Goal: Contribute content: Contribute content

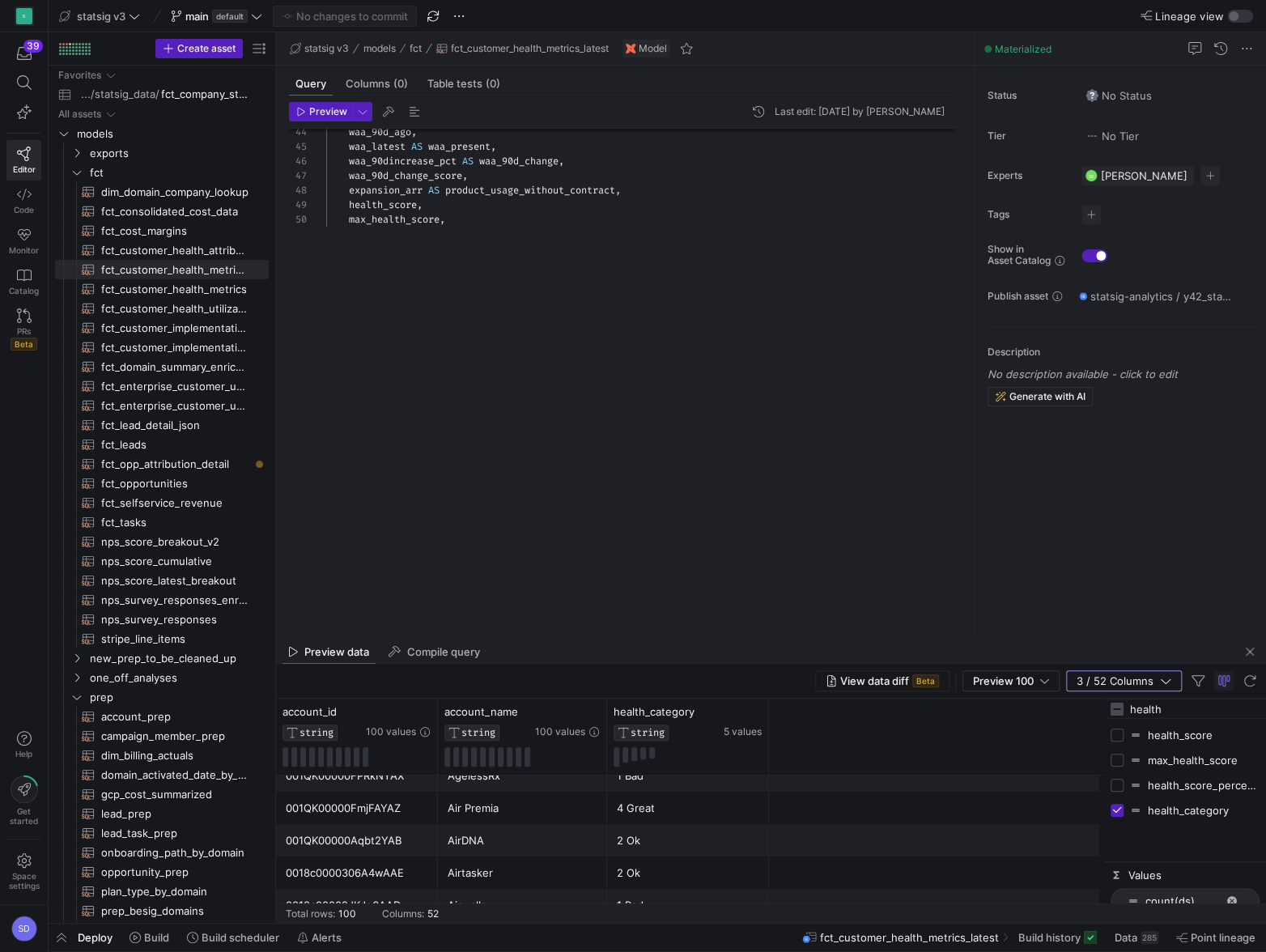
scroll to position [146, 0]
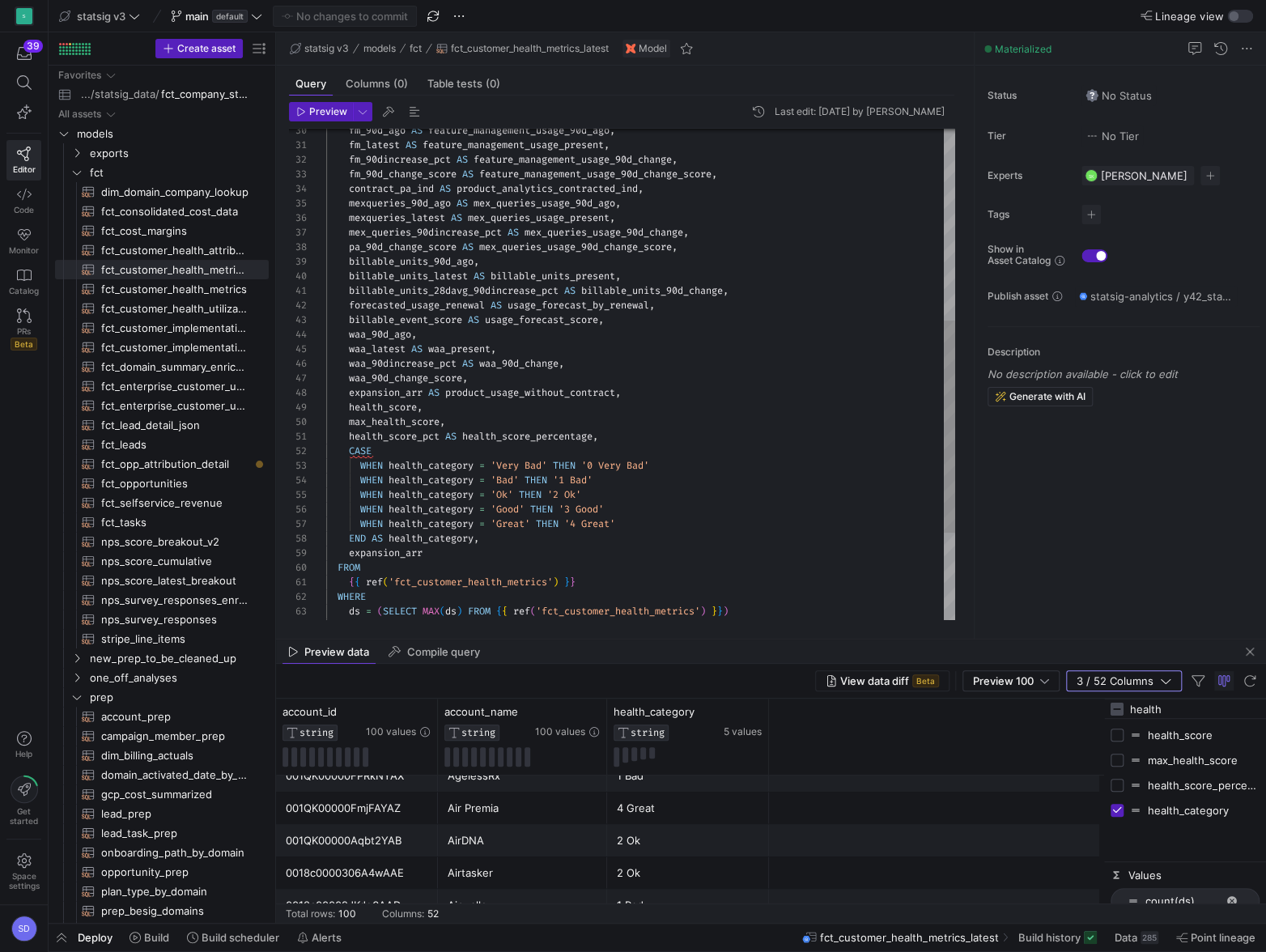
click at [411, 422] on div "waa_90d_ago , waa_latest AS waa_present , waa_90dincrease_pct AS waa_90d_change…" at bounding box center [640, 254] width 629 height 1134
type textarea "health_score_pct AS health_score_percentage, CASE WHEN health_category = 'Very …"
click at [415, 437] on div "waa_90d_ago , waa_latest AS waa_present , waa_90dincrease_pct AS waa_90d_change…" at bounding box center [640, 254] width 629 height 1134
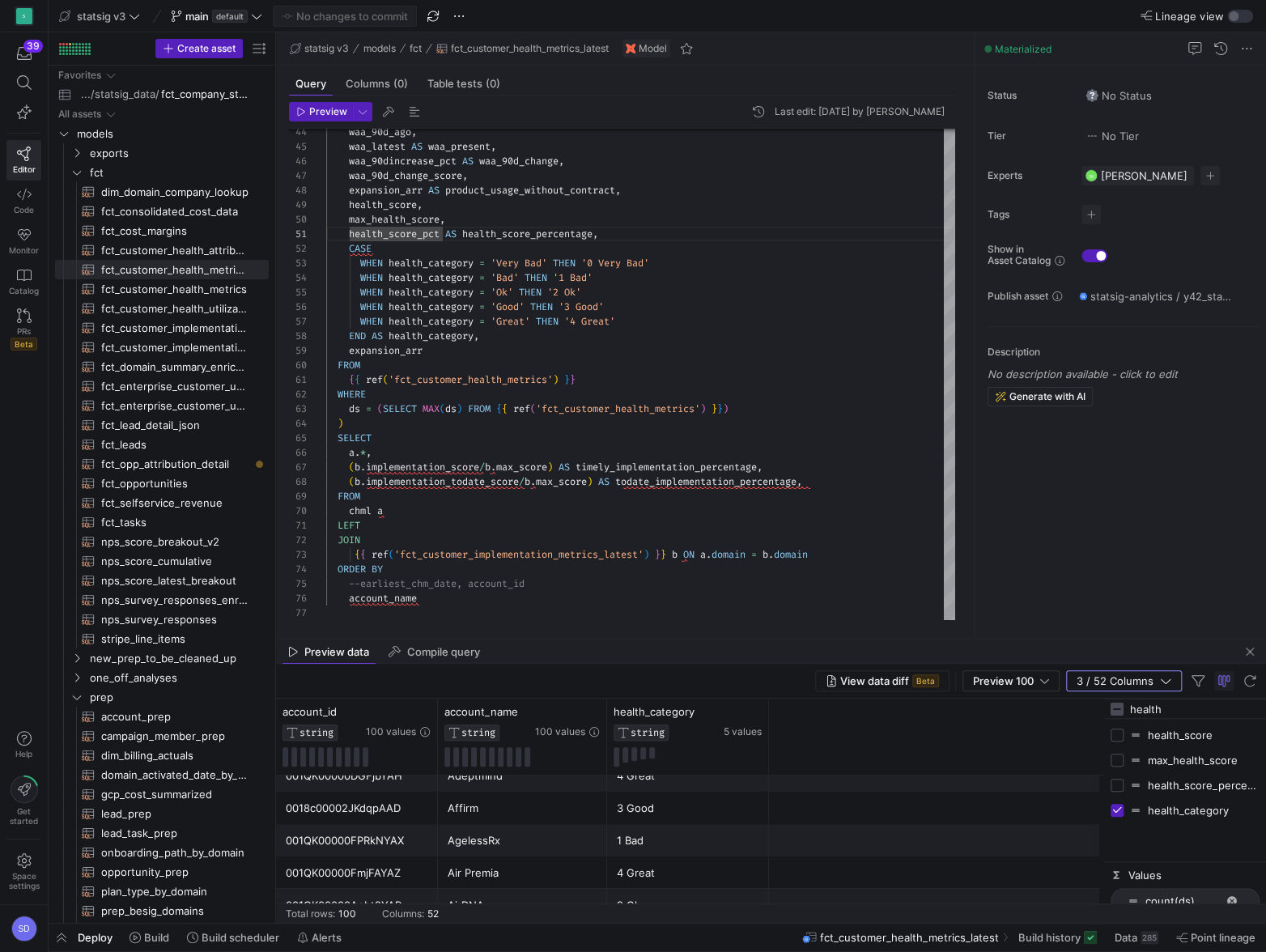
scroll to position [0, 0]
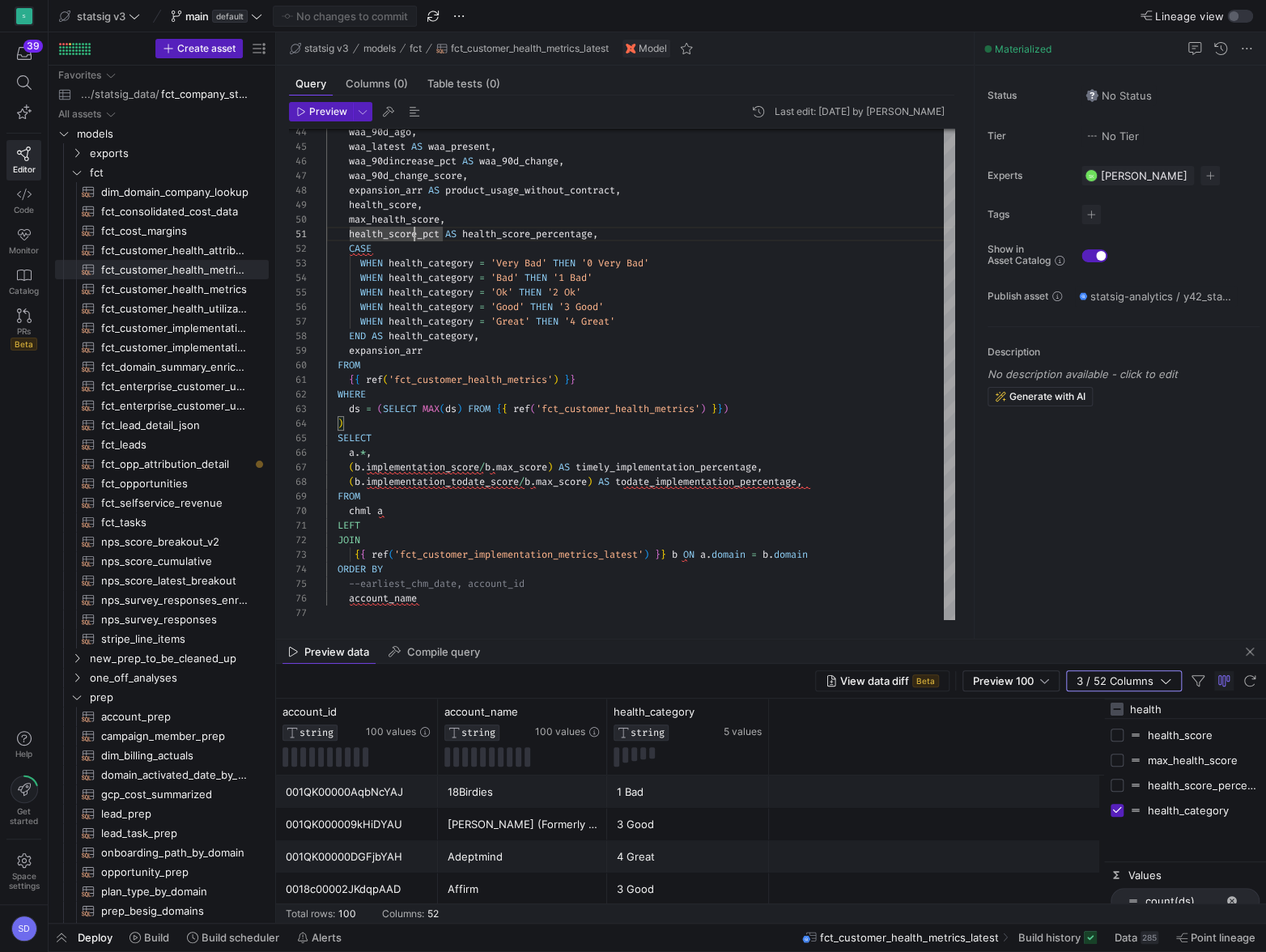
click at [1058, 509] on input "health" at bounding box center [1194, 708] width 130 height 32
type input "d"
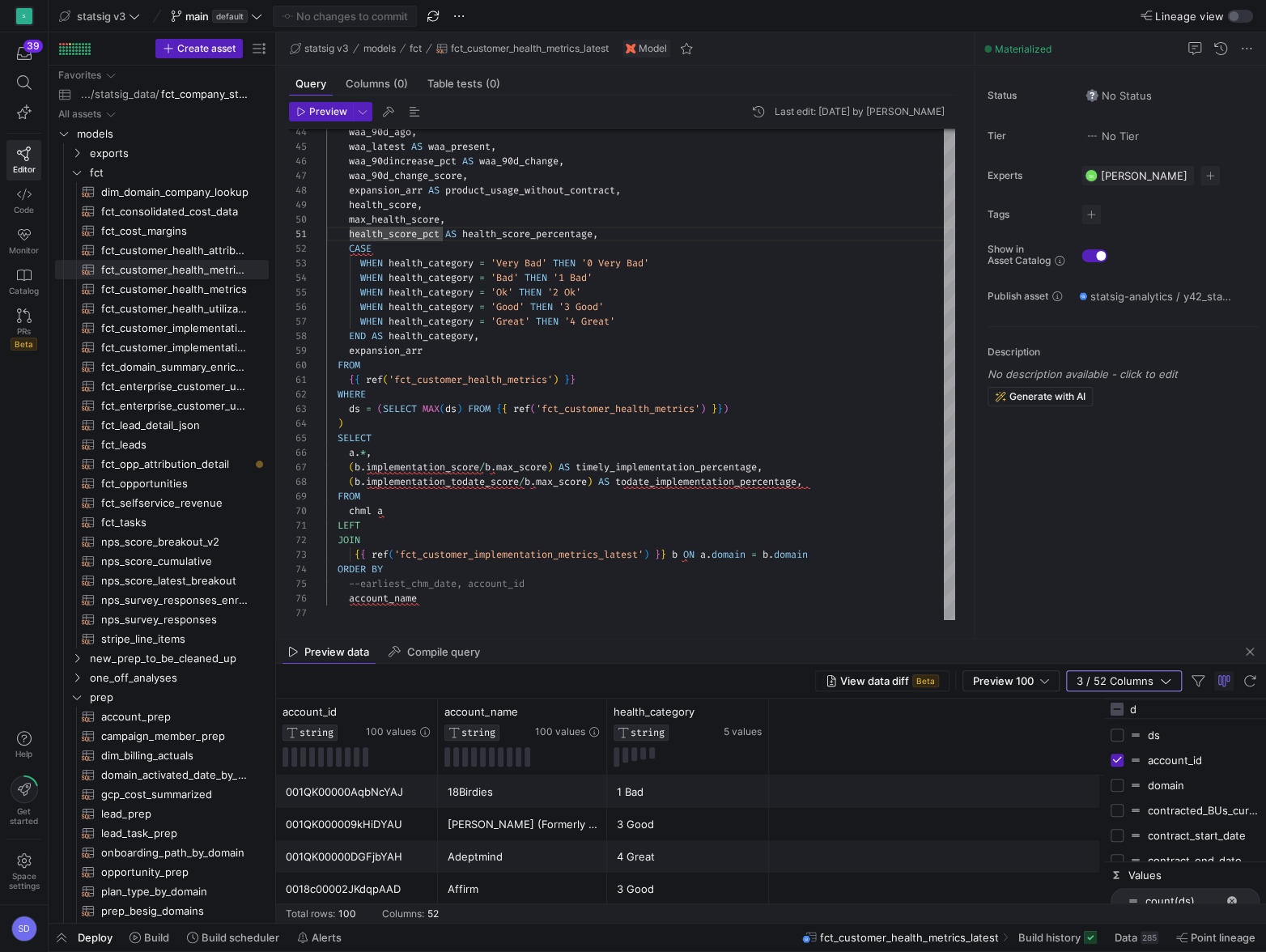
click at [1058, 509] on input "Press SPACE to toggle visibility (hidden)" at bounding box center [1117, 735] width 13 height 13
checkbox input "true"
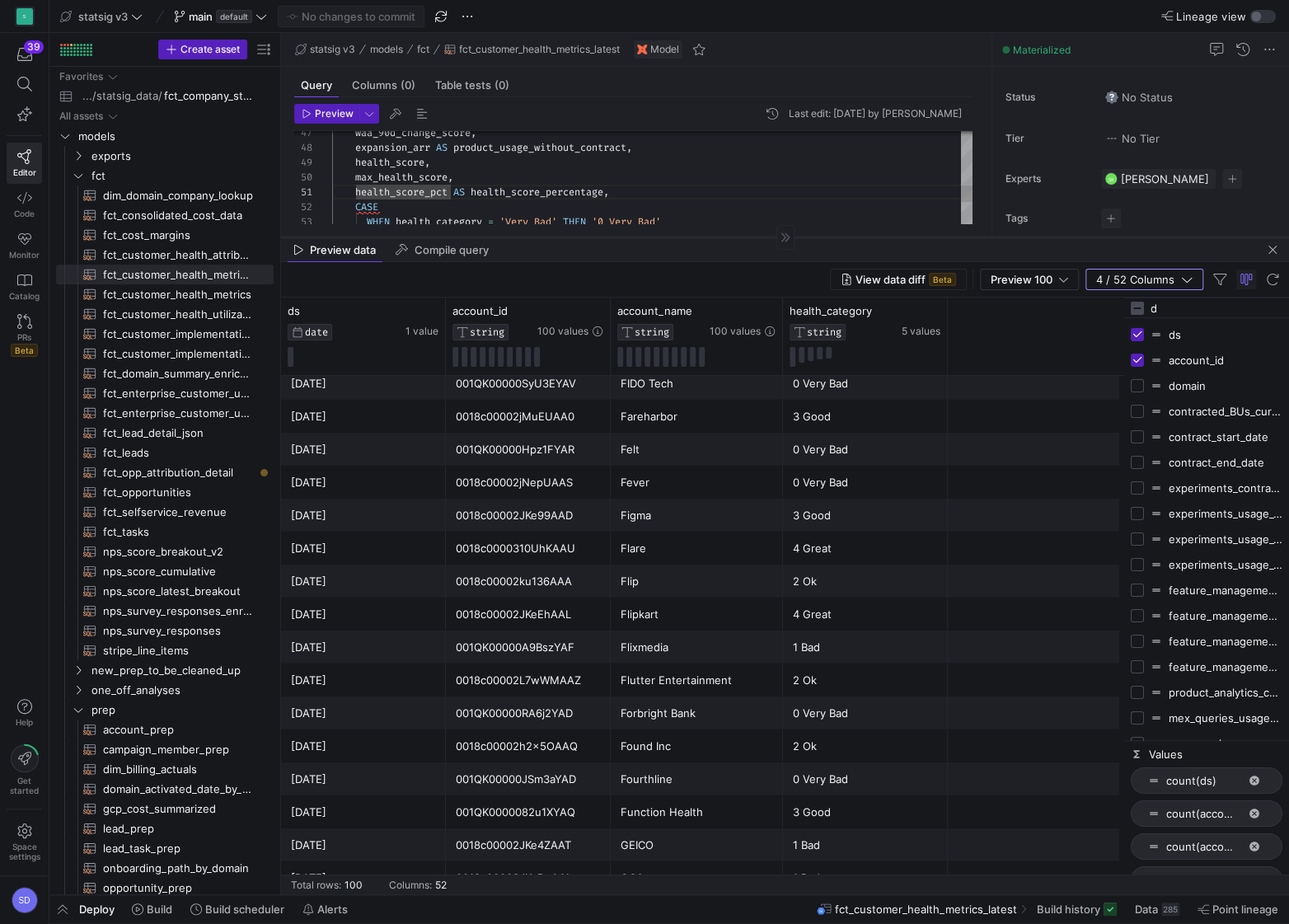
scroll to position [2777, 0]
drag, startPoint x: 734, startPoint y: 605, endPoint x: 850, endPoint y: 233, distance: 389.7
click at [850, 233] on div at bounding box center [785, 233] width 1008 height 1
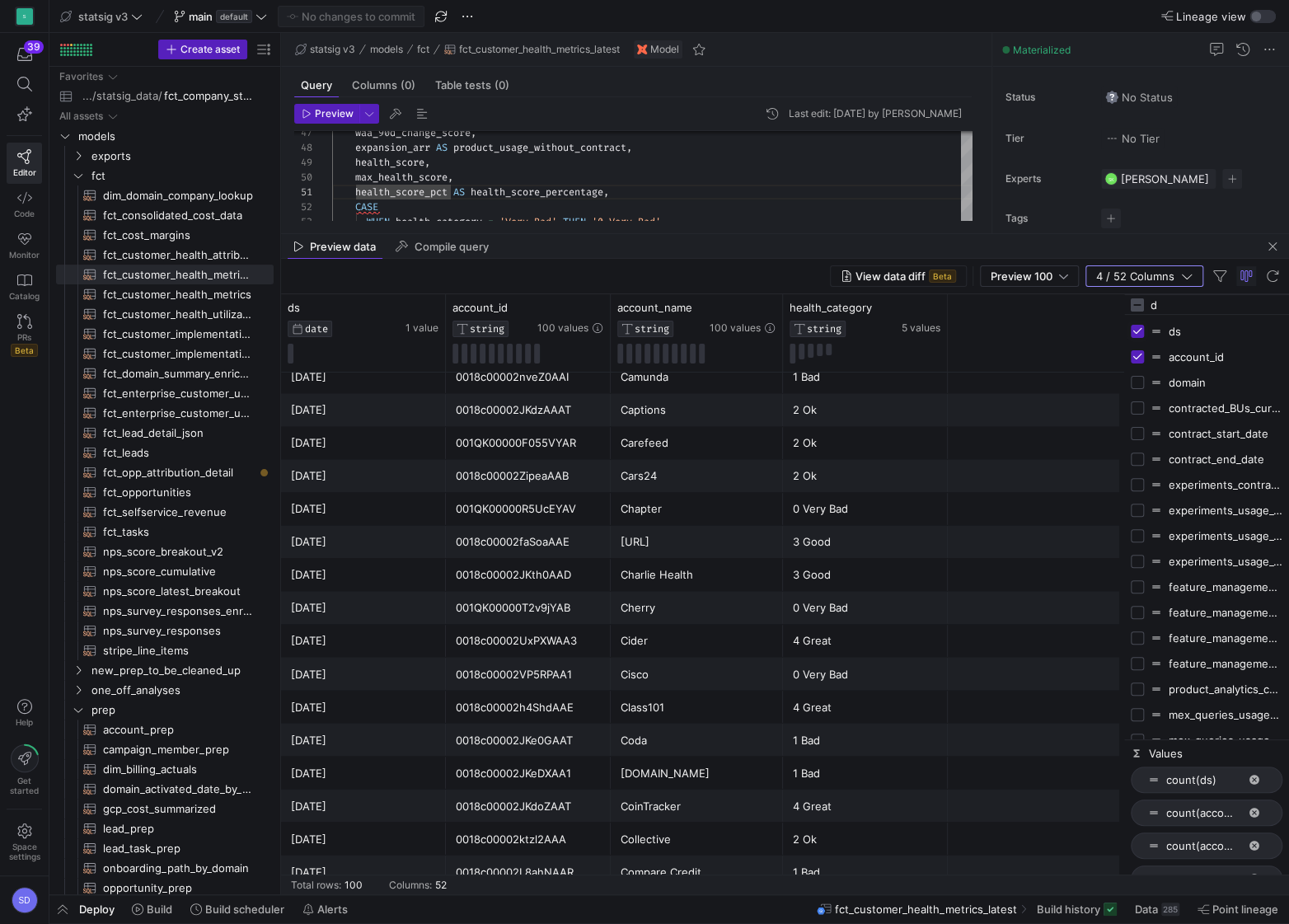
scroll to position [1465, 0]
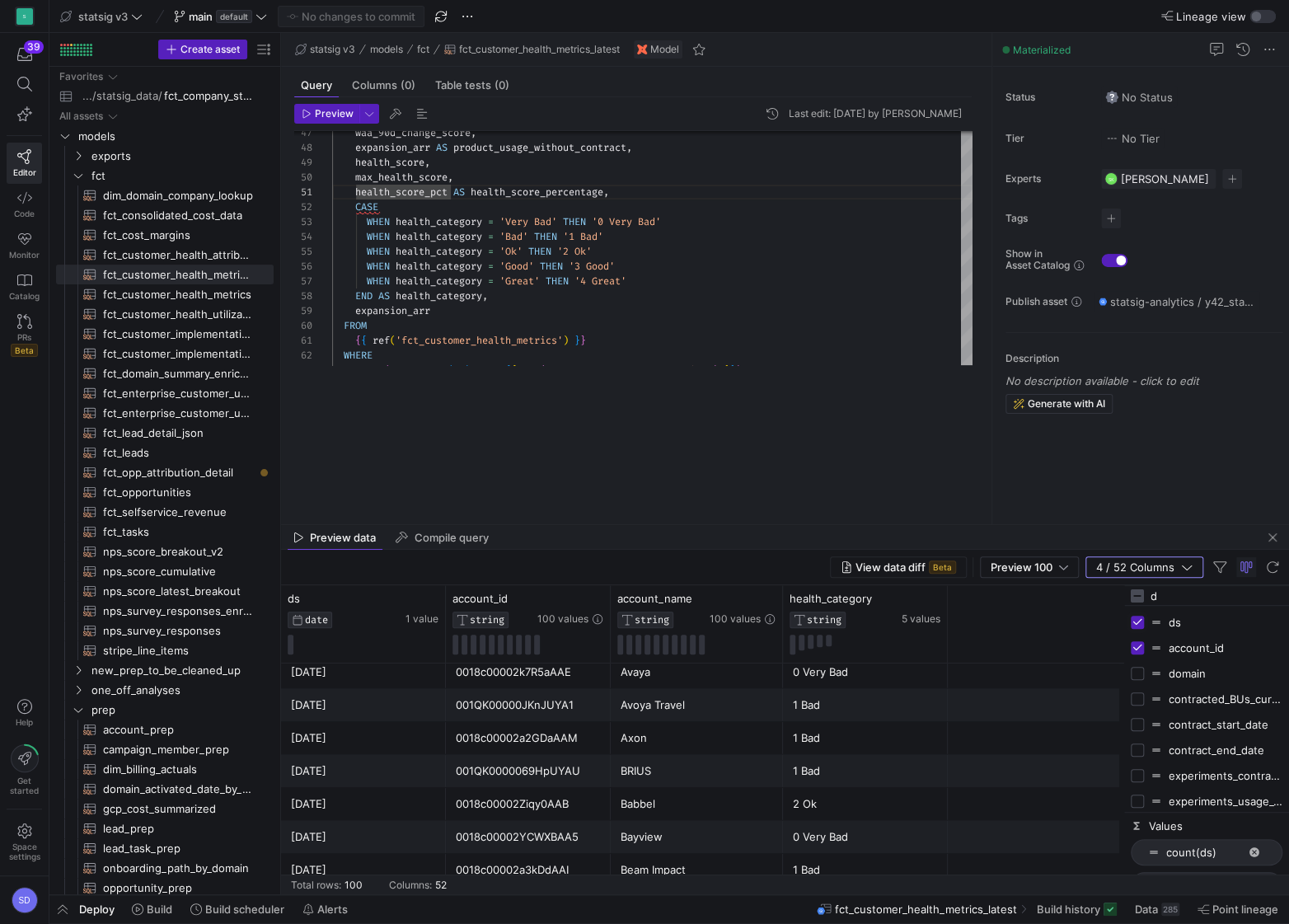
drag, startPoint x: 708, startPoint y: 234, endPoint x: 662, endPoint y: 529, distance: 298.6
click at [663, 518] on as-split "statsig v3 models fct fct_customer_health_metrics_latest Model Query Columns (0…" at bounding box center [785, 463] width 1008 height 861
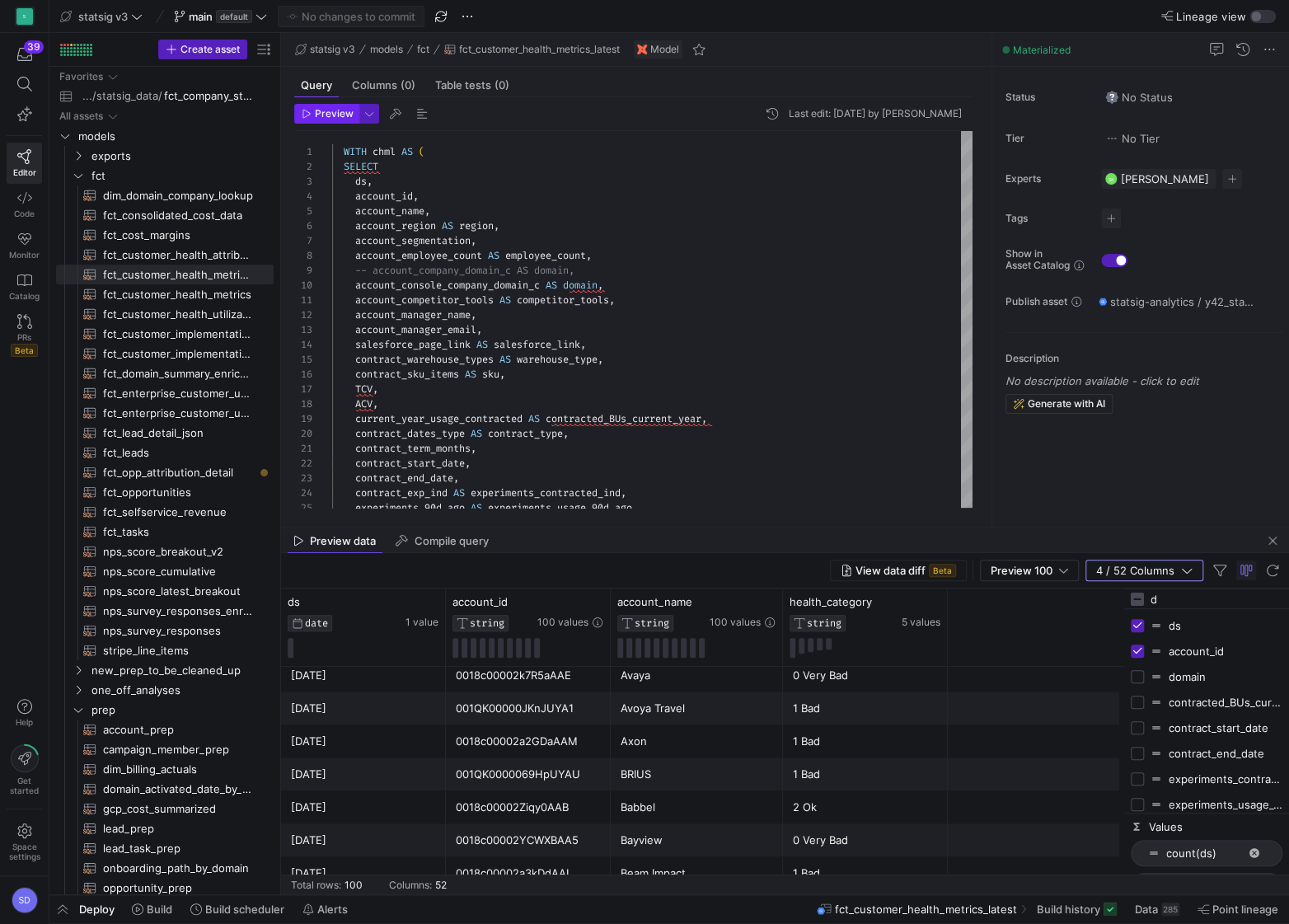
click at [333, 116] on span "Preview" at bounding box center [333, 114] width 39 height 12
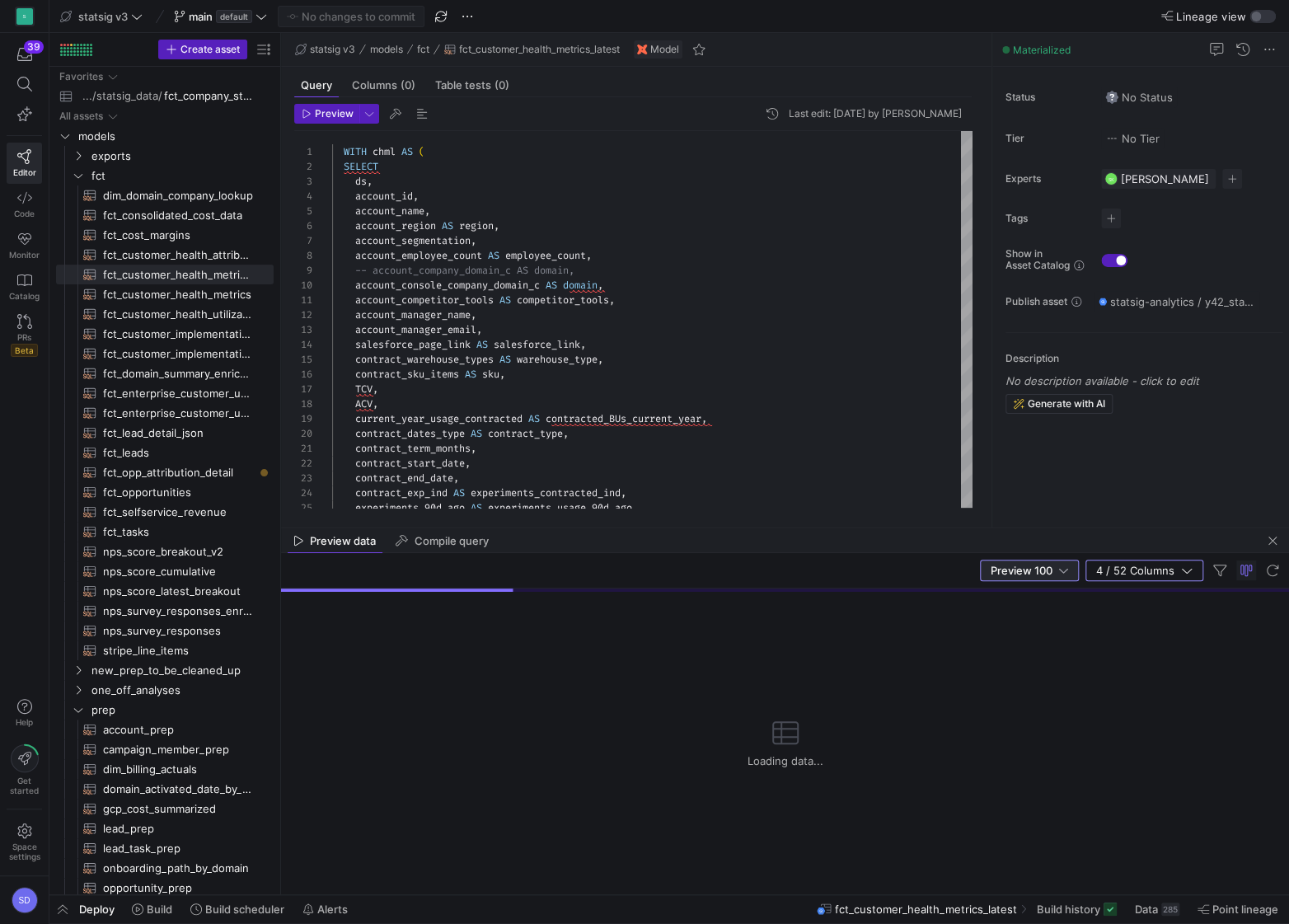
click at [1029, 518] on span "Preview 100" at bounding box center [1021, 570] width 62 height 13
click at [1029, 518] on span "Full Preview" at bounding box center [1031, 623] width 85 height 13
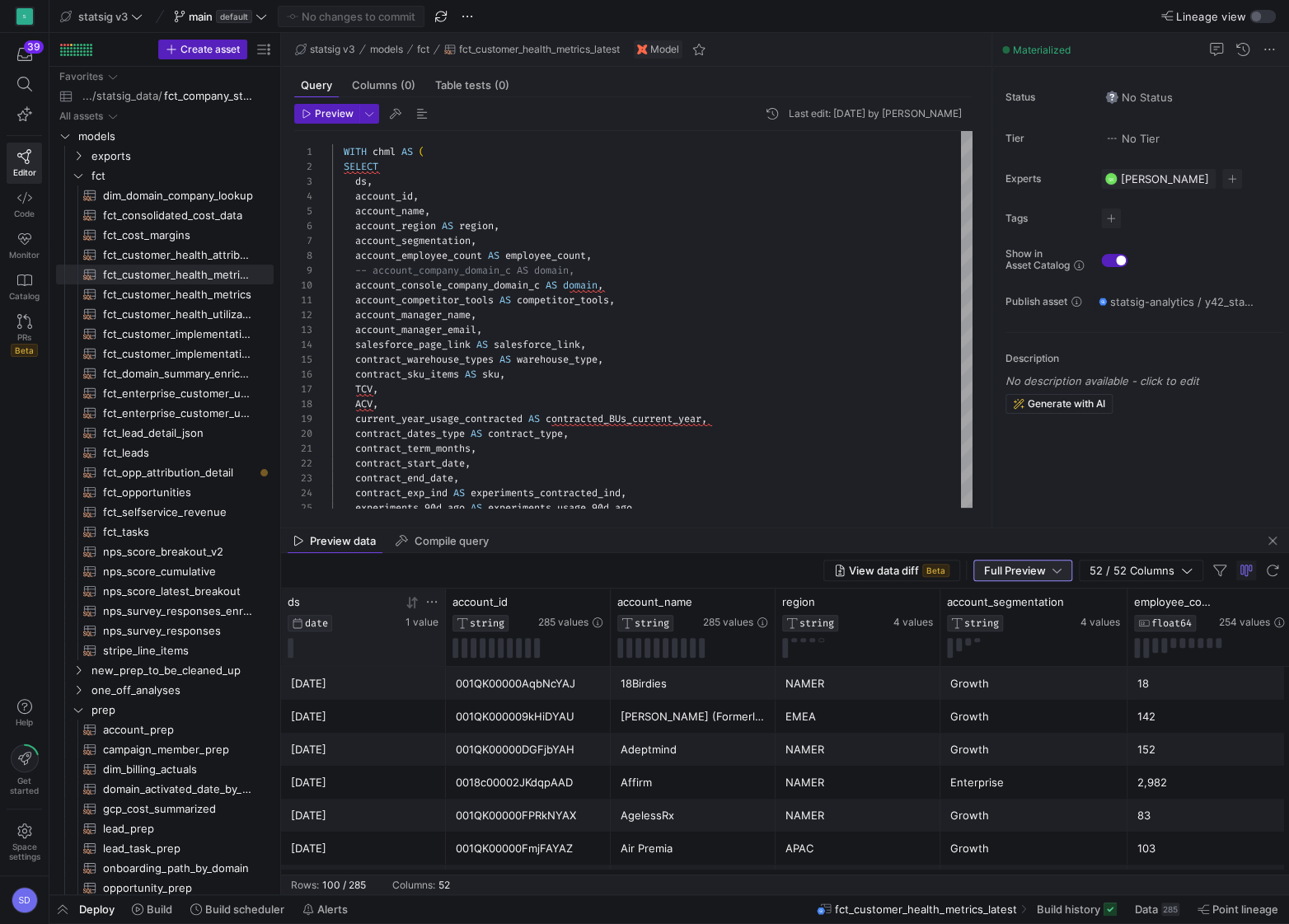
click at [322, 518] on span "DATE" at bounding box center [316, 623] width 23 height 12
click at [411, 518] on icon at bounding box center [412, 602] width 13 height 13
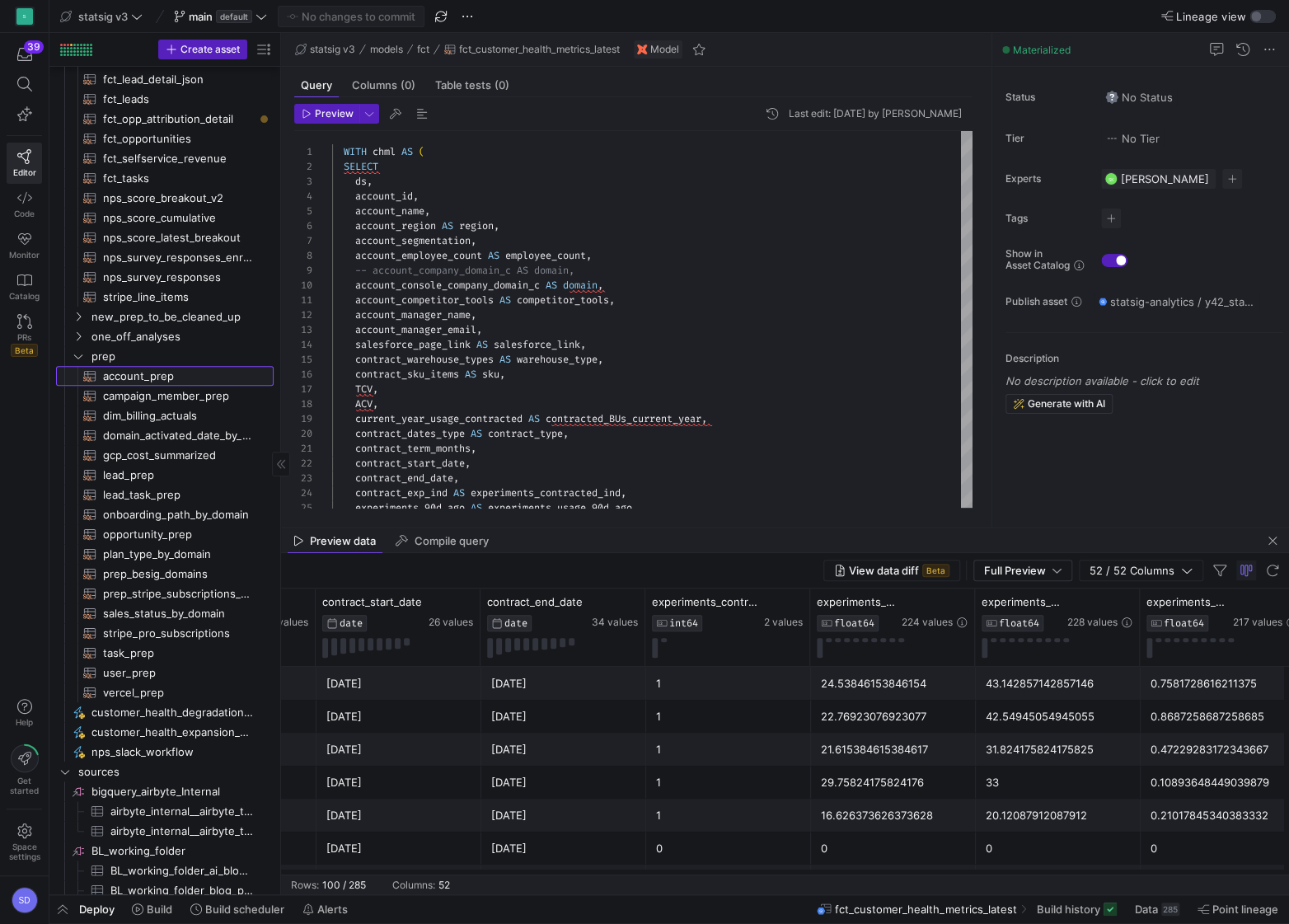
click at [137, 378] on span "account_prep​​​​​​​​​​" at bounding box center [179, 376] width 152 height 19
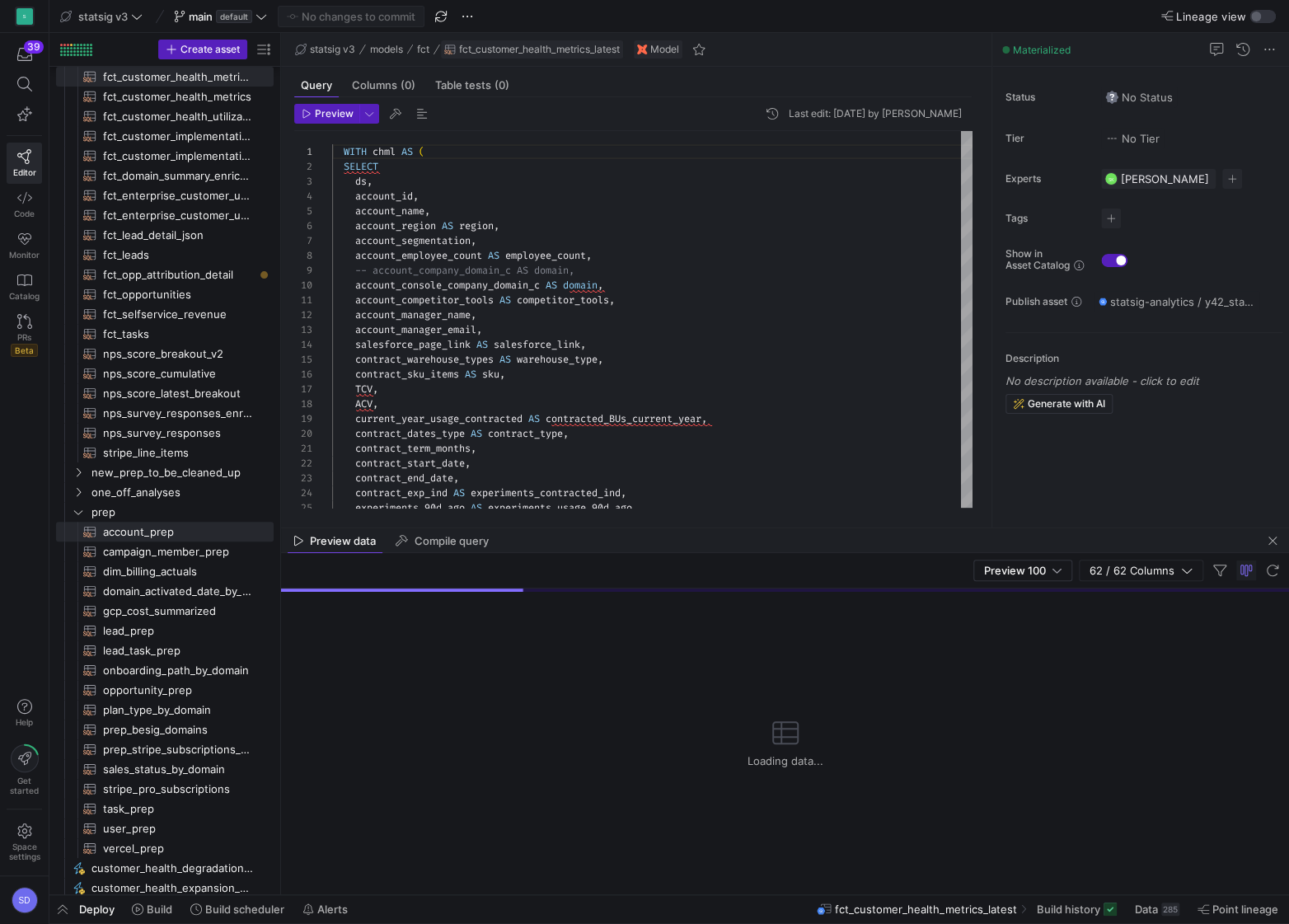
drag, startPoint x: 633, startPoint y: 49, endPoint x: 489, endPoint y: 53, distance: 144.1
click at [489, 52] on div "statsig v3 models fct fct_customer_health_metrics_latest Model" at bounding box center [636, 50] width 710 height 34
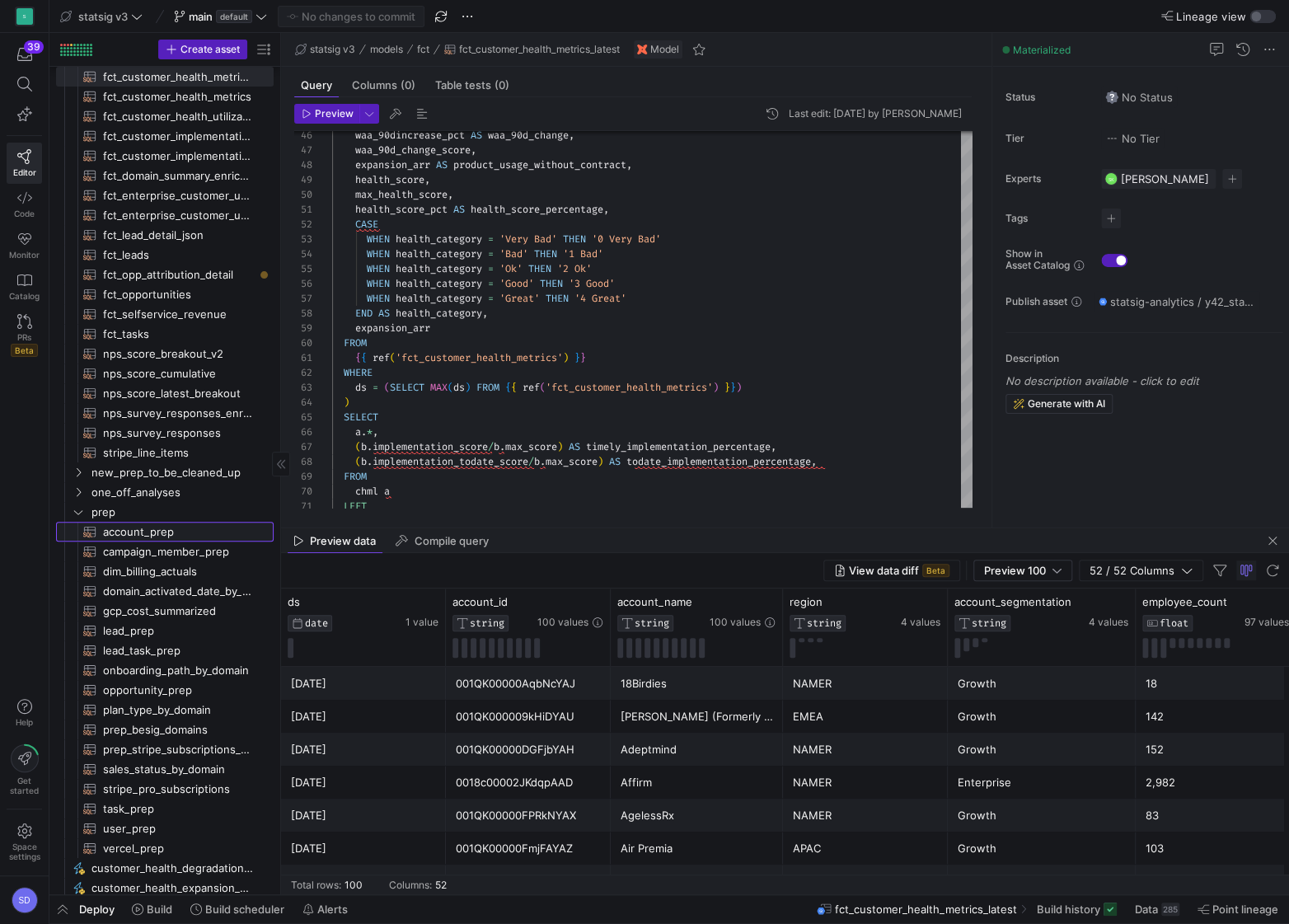
click at [119, 518] on span "account_prep​​​​​​​​​​" at bounding box center [179, 532] width 152 height 19
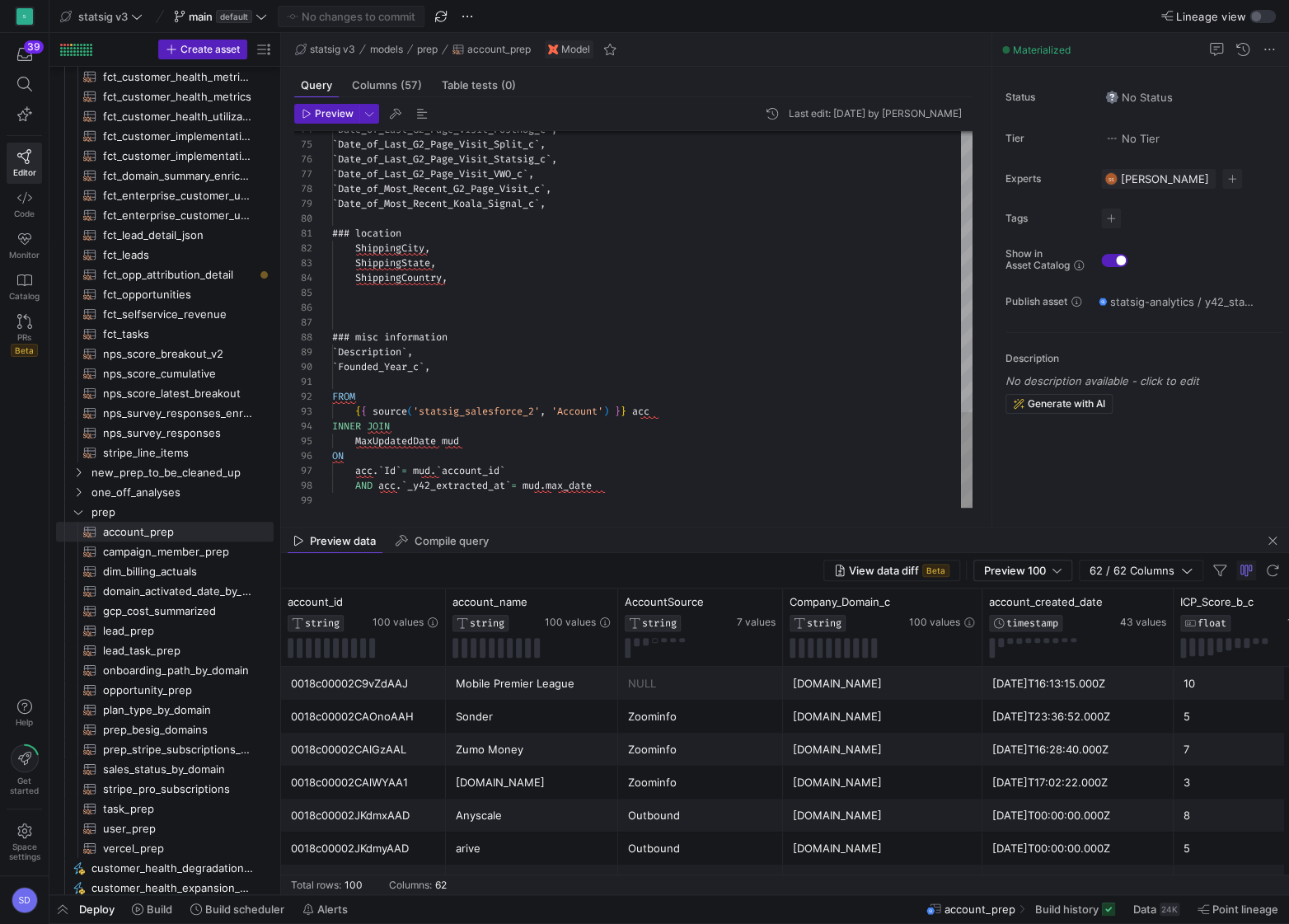
scroll to position [89, 0]
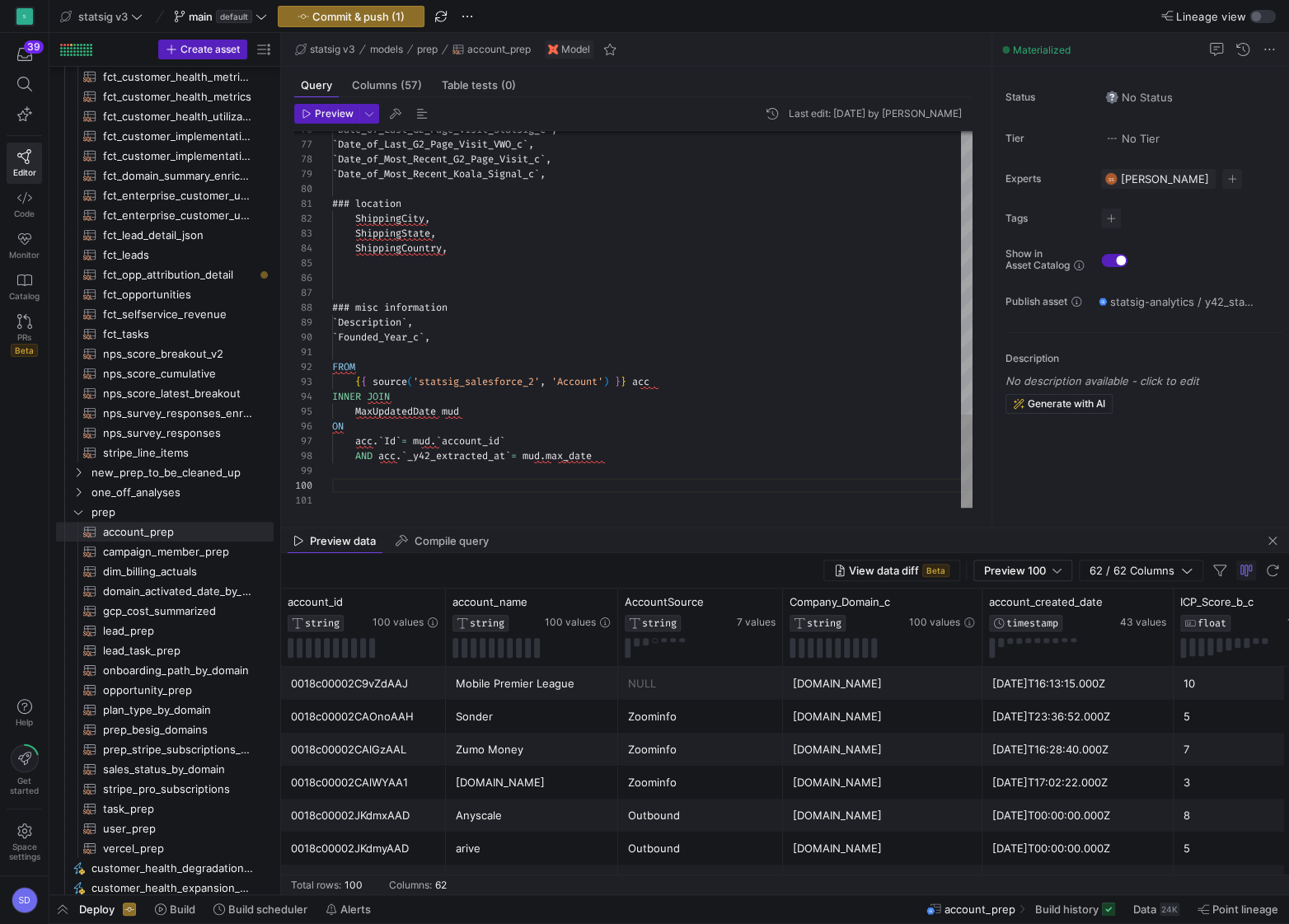
scroll to position [0, 200]
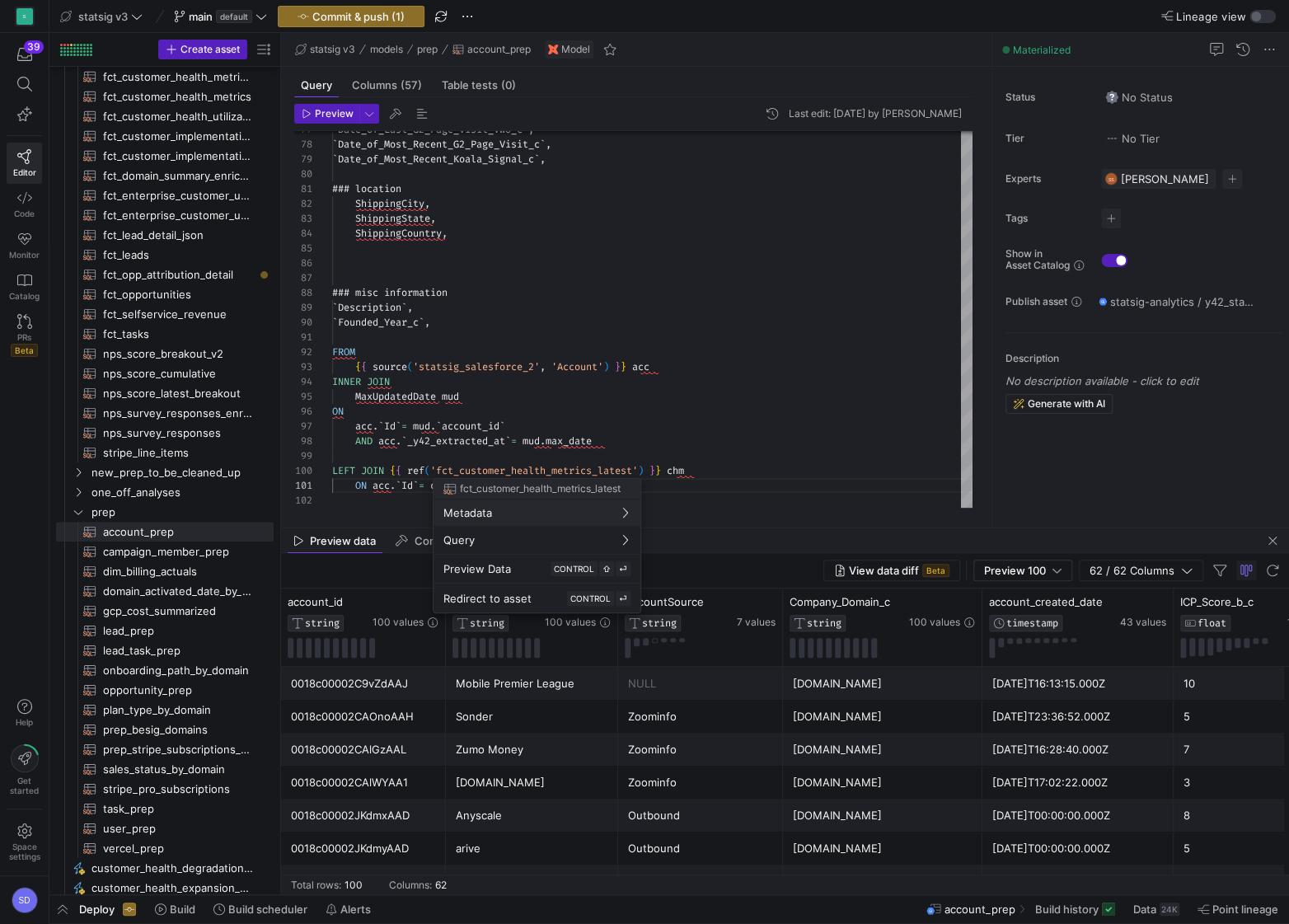
click at [489, 314] on div at bounding box center [644, 462] width 1289 height 924
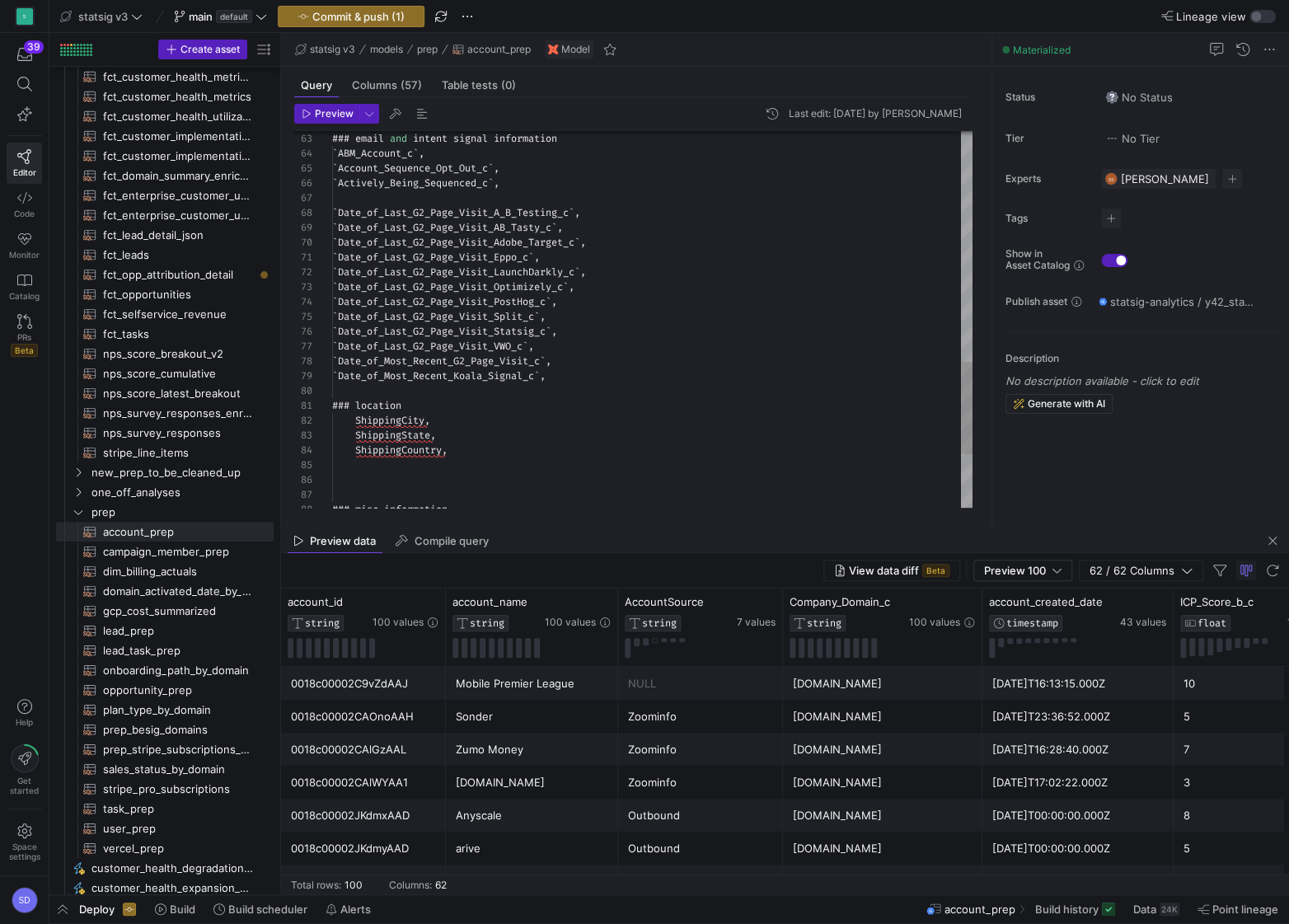
scroll to position [74, 24]
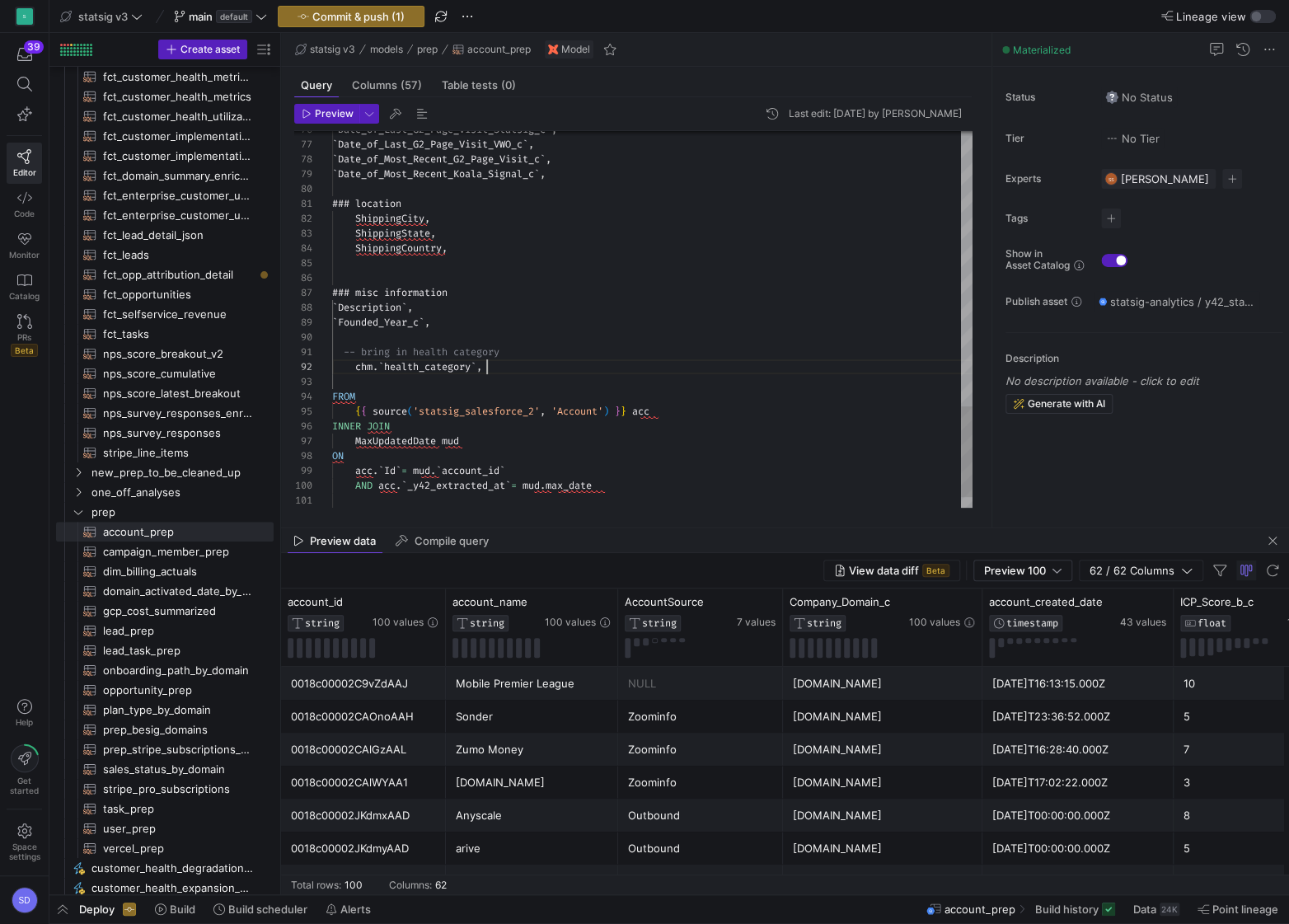
scroll to position [15, 154]
type textarea "-- bring in health category chm.`health_category`, FROM {{ source('statsig_sale…"
click at [327, 114] on span "Preview" at bounding box center [333, 114] width 39 height 12
click at [1078, 518] on span "63 / 63 Columns" at bounding box center [1135, 570] width 91 height 13
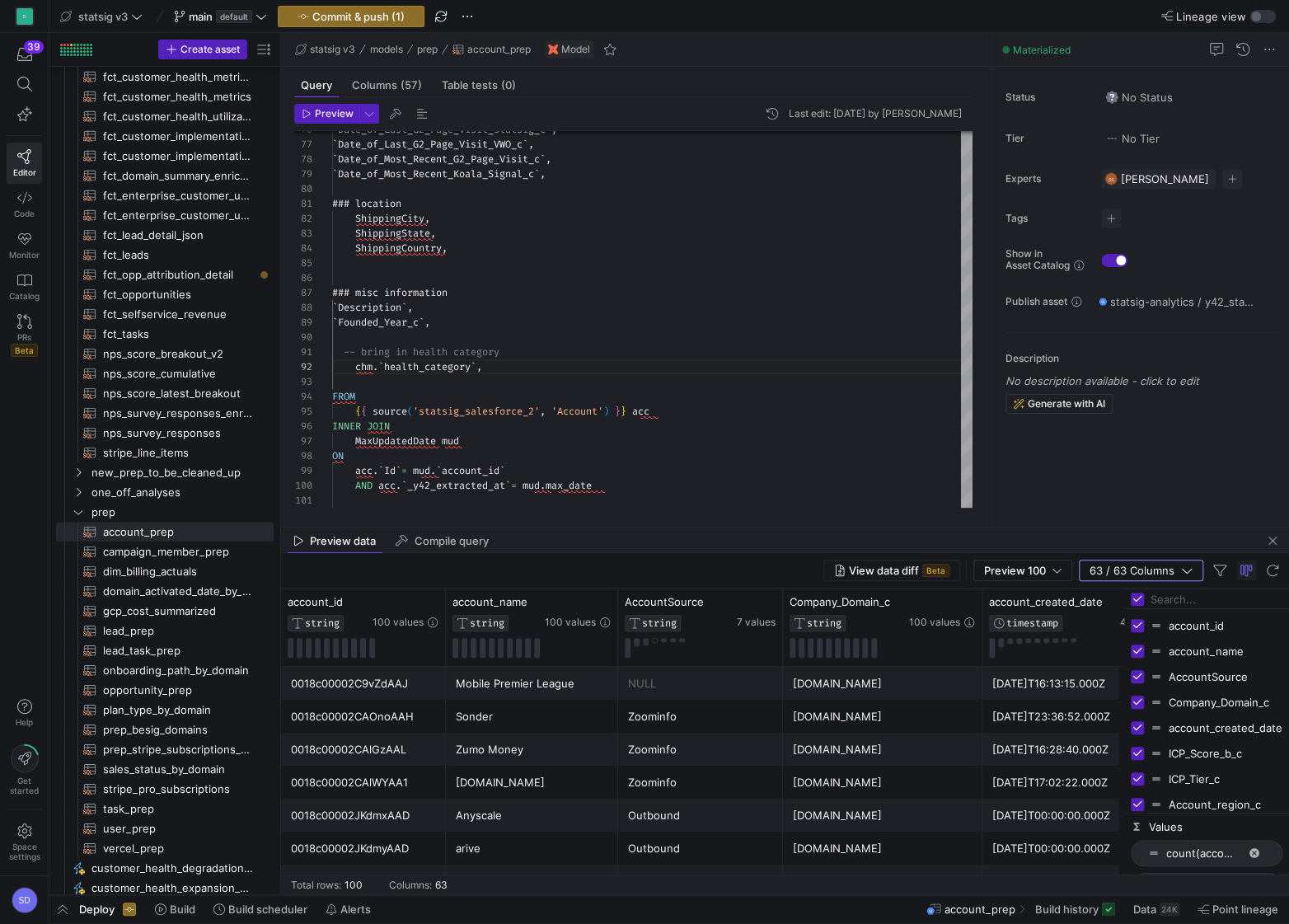
click at [1078, 518] on input "Filter Columns Input" at bounding box center [1216, 598] width 132 height 33
type input "health"
click at [1078, 518] on icon "button" at bounding box center [1187, 571] width 12 height 12
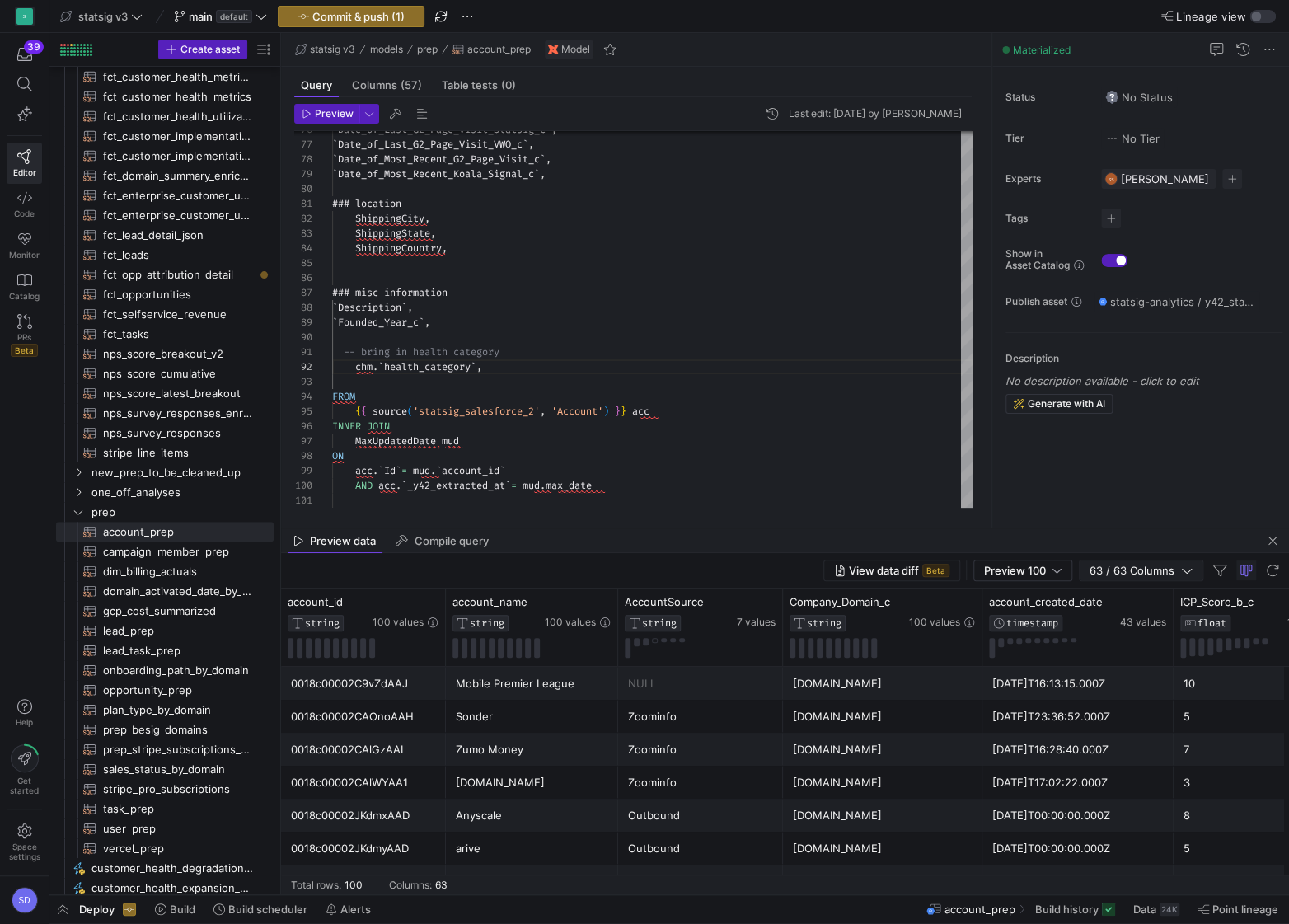
click at [1078, 518] on icon "button" at bounding box center [1187, 571] width 12 height 12
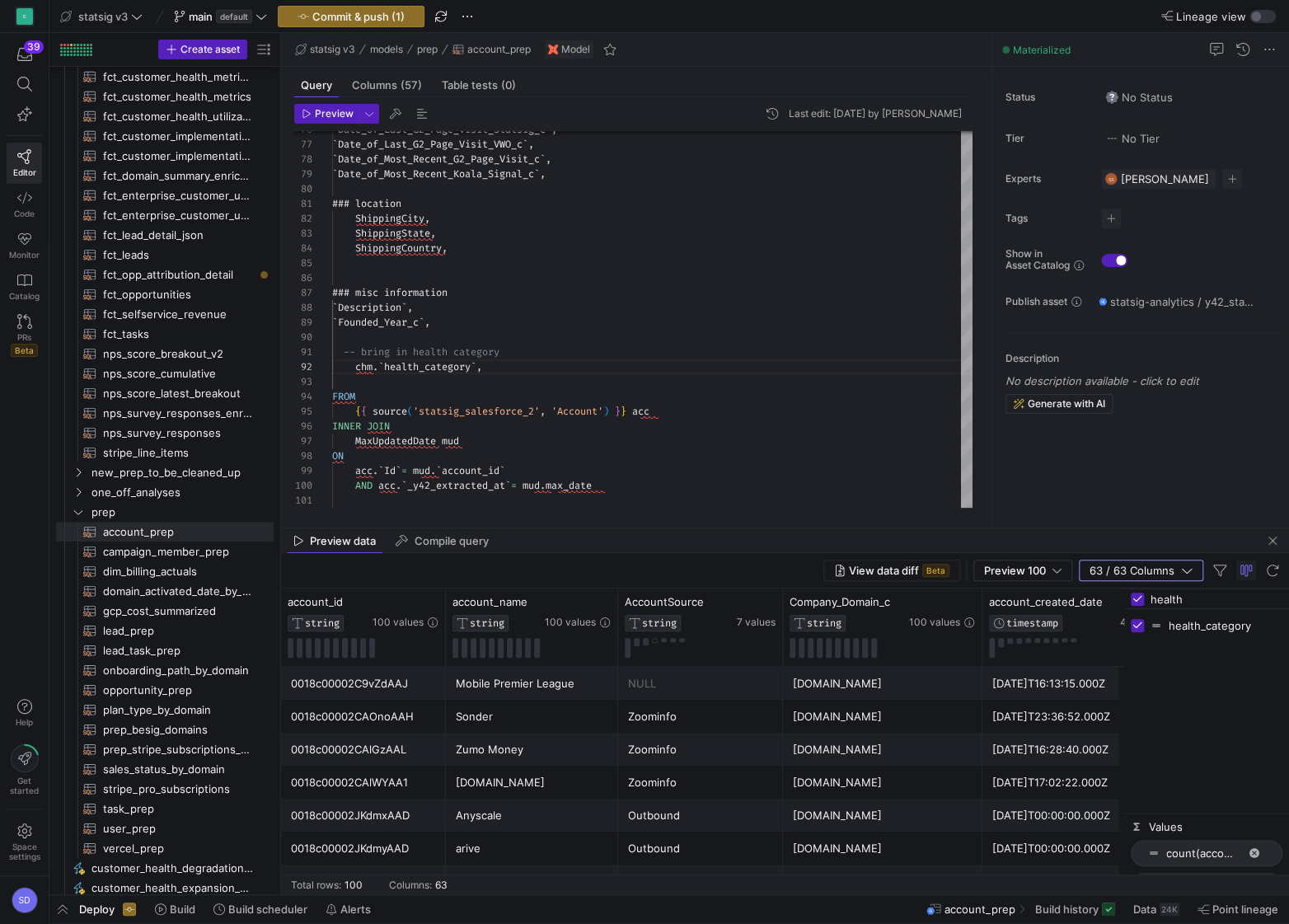
click at [1078, 518] on input "health" at bounding box center [1216, 598] width 132 height 33
click at [1078, 518] on input "Toggle Select All Columns" at bounding box center [1137, 598] width 13 height 13
checkbox input "false"
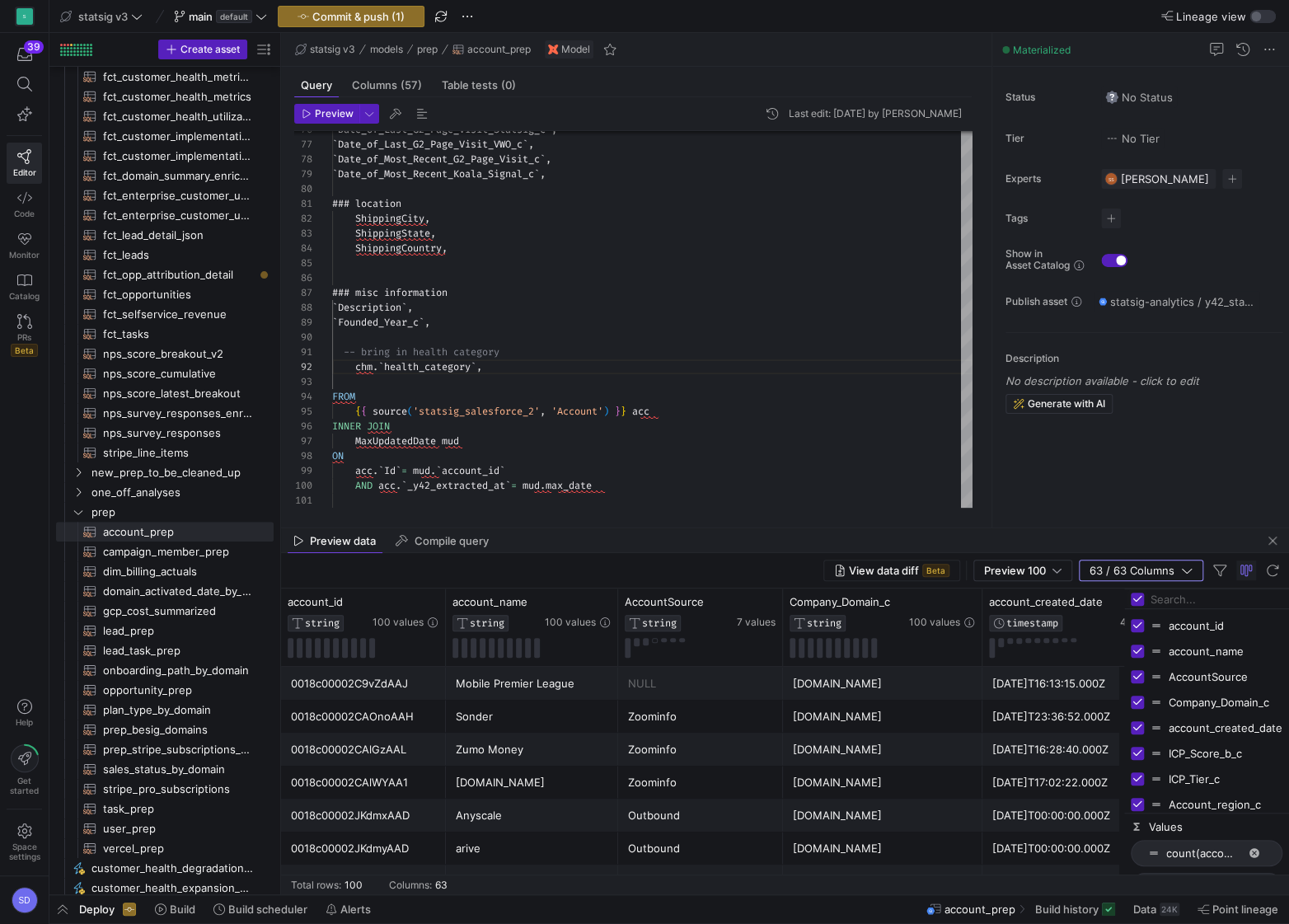
checkbox input "false"
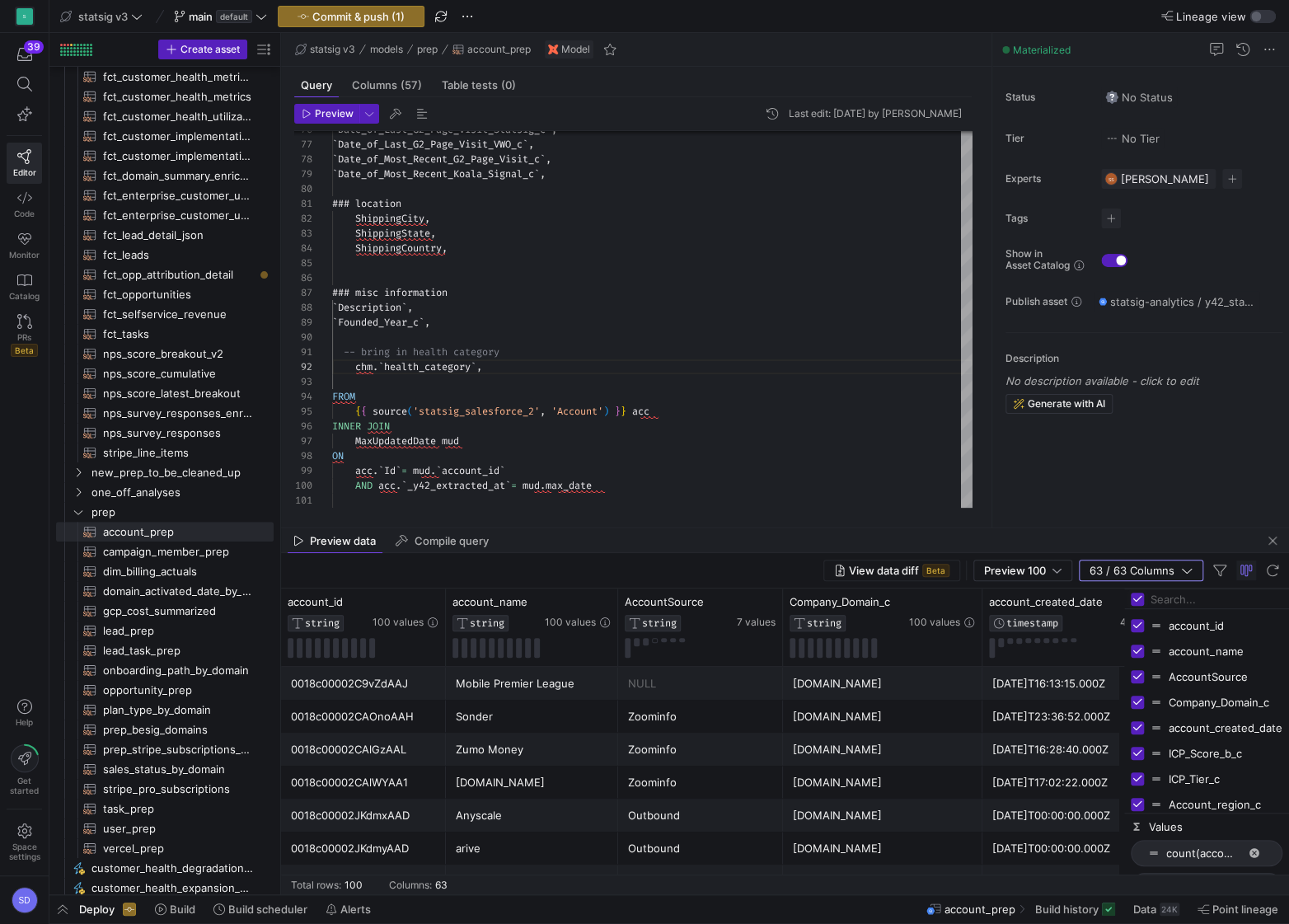
checkbox input "false"
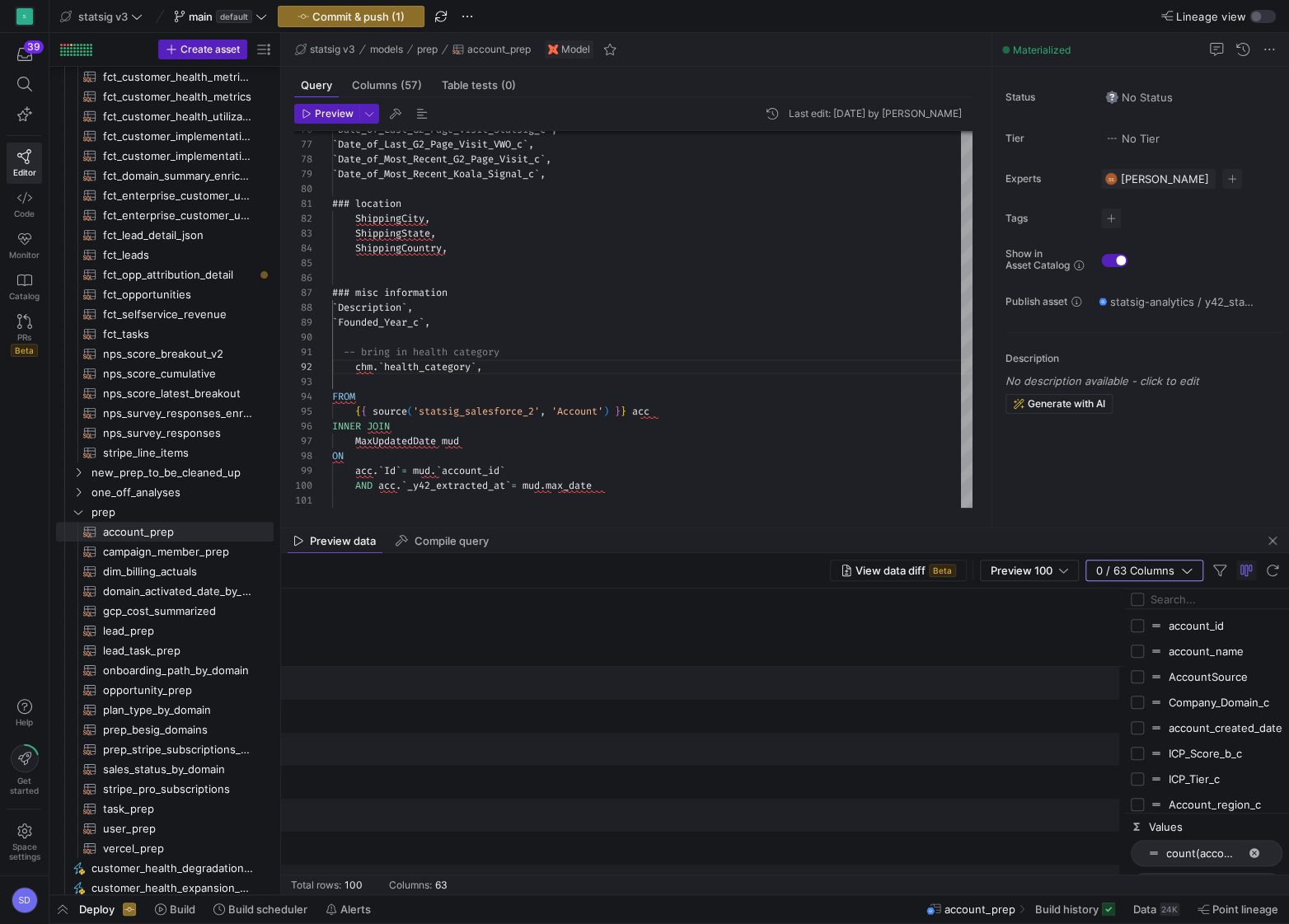
click at [1078, 518] on input "Press SPACE to toggle visibility (hidden)" at bounding box center [1137, 625] width 13 height 13
checkbox input "true"
checkbox input "false"
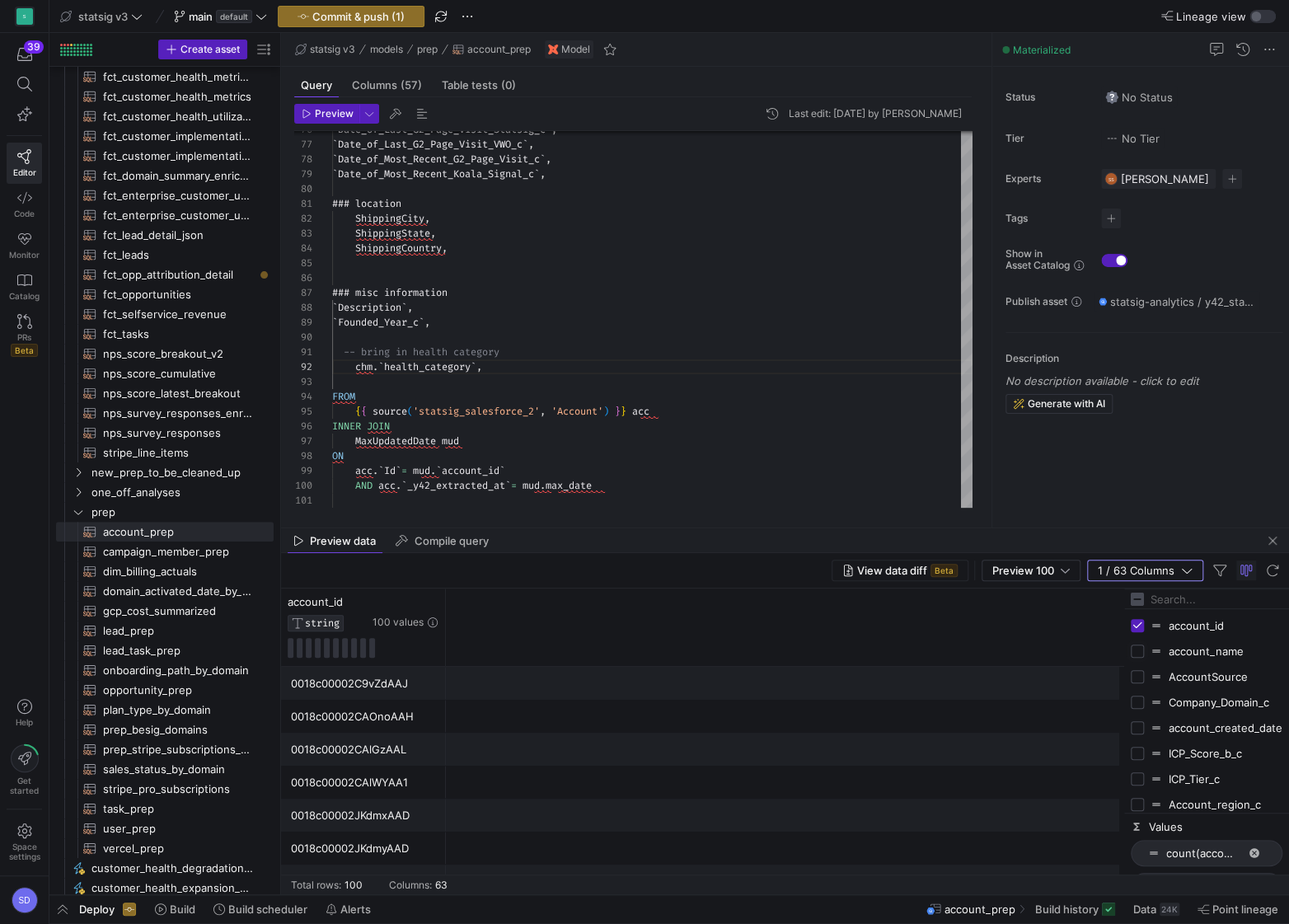
click at [1078, 518] on input "Press SPACE to toggle visibility (hidden)" at bounding box center [1137, 651] width 13 height 13
checkbox input "true"
click at [1078, 518] on input "Filter Columns Input" at bounding box center [1216, 598] width 132 height 33
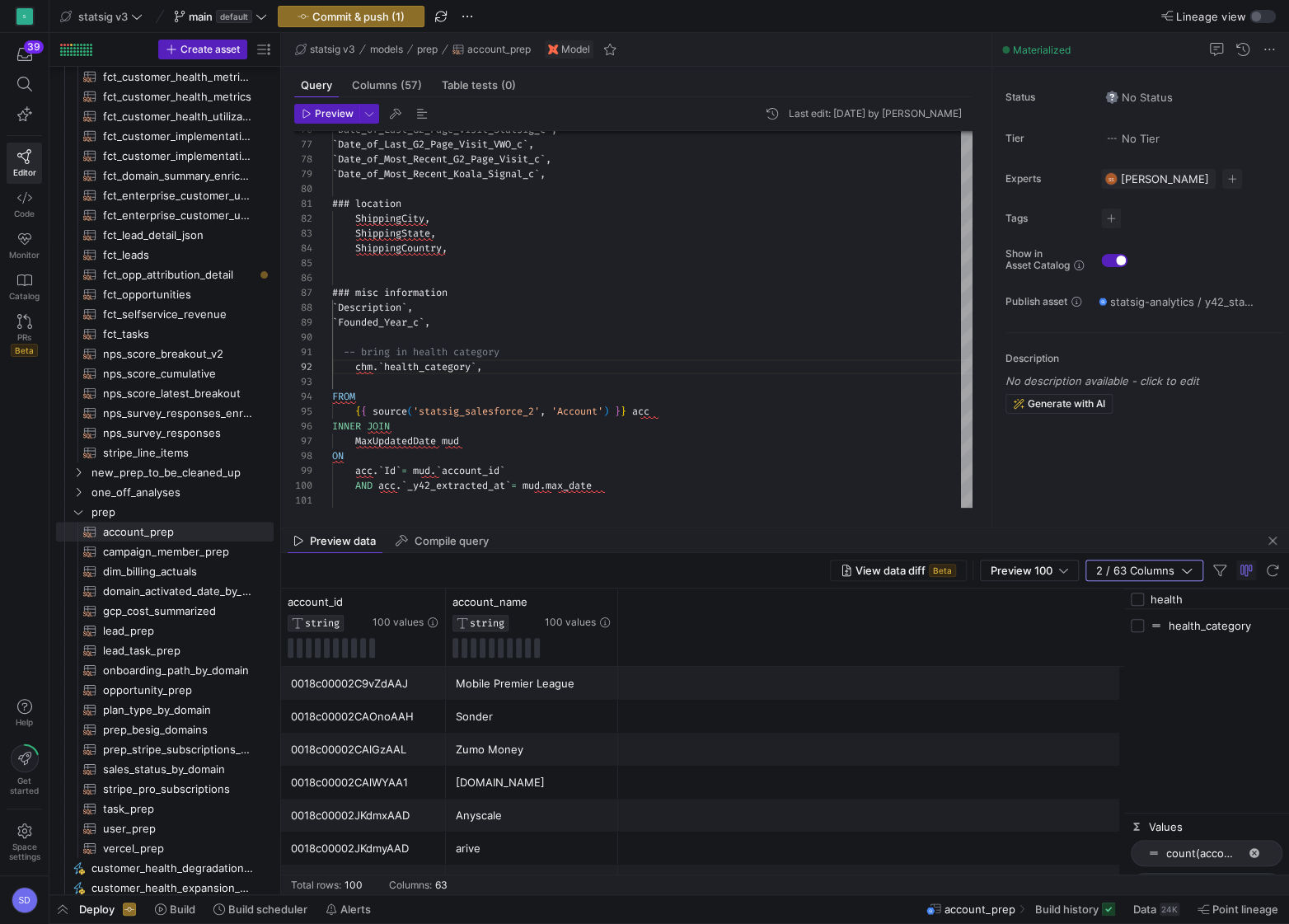
type input "health"
click at [1078, 518] on input "Press SPACE to toggle visibility (hidden)" at bounding box center [1137, 625] width 13 height 13
checkbox input "true"
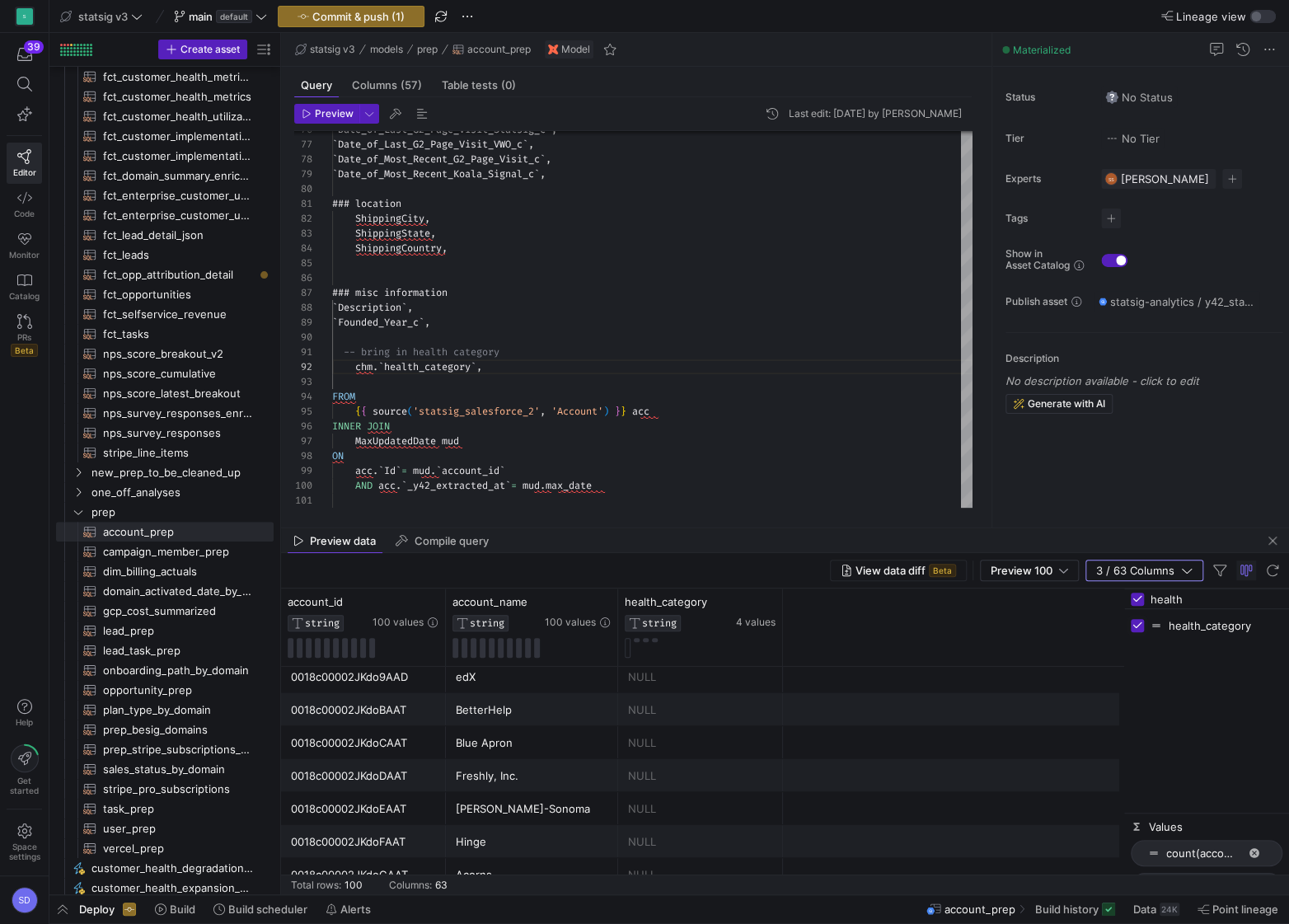
scroll to position [2259, 0]
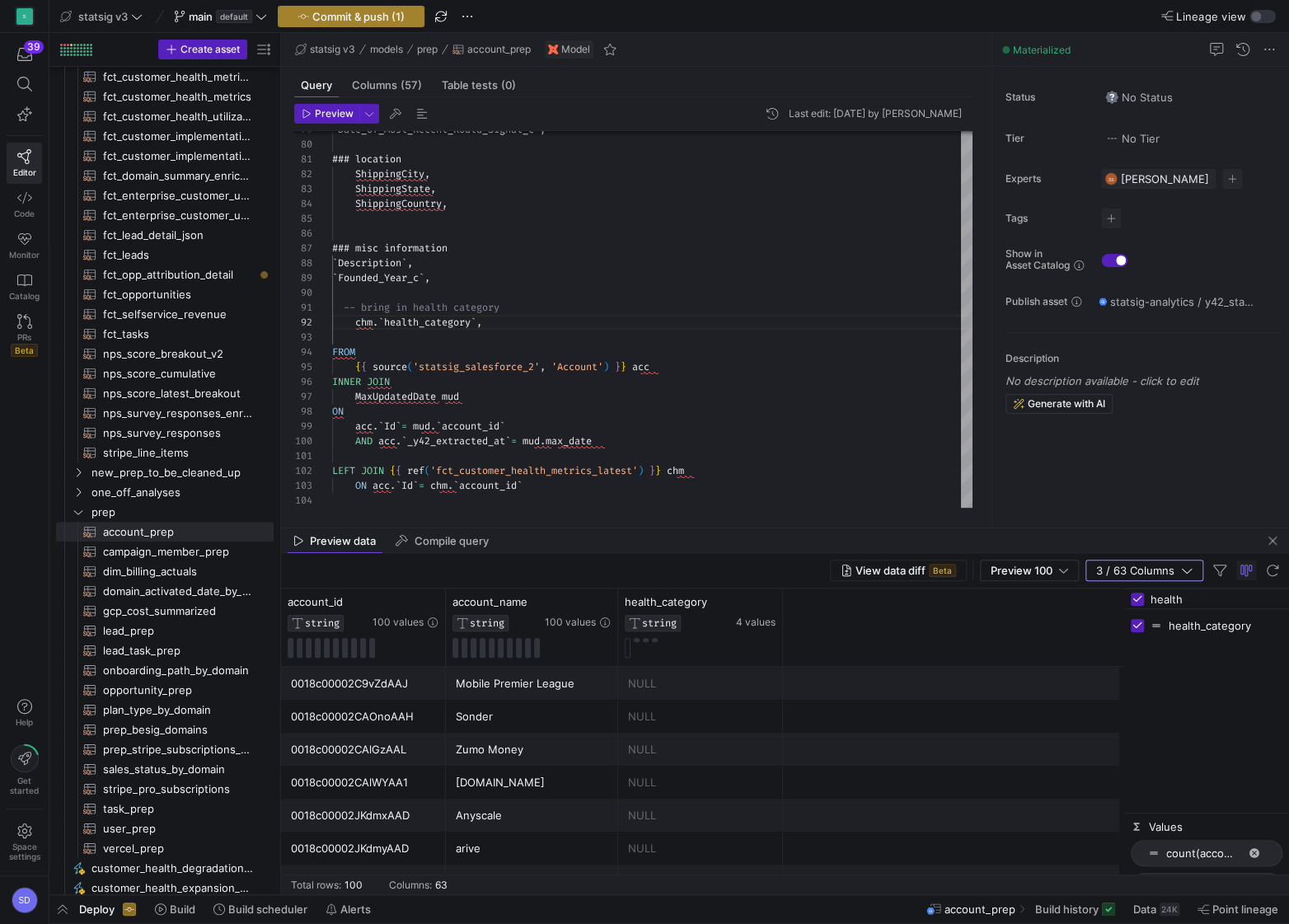
click at [382, 10] on span "Commit & push (1)" at bounding box center [358, 16] width 92 height 13
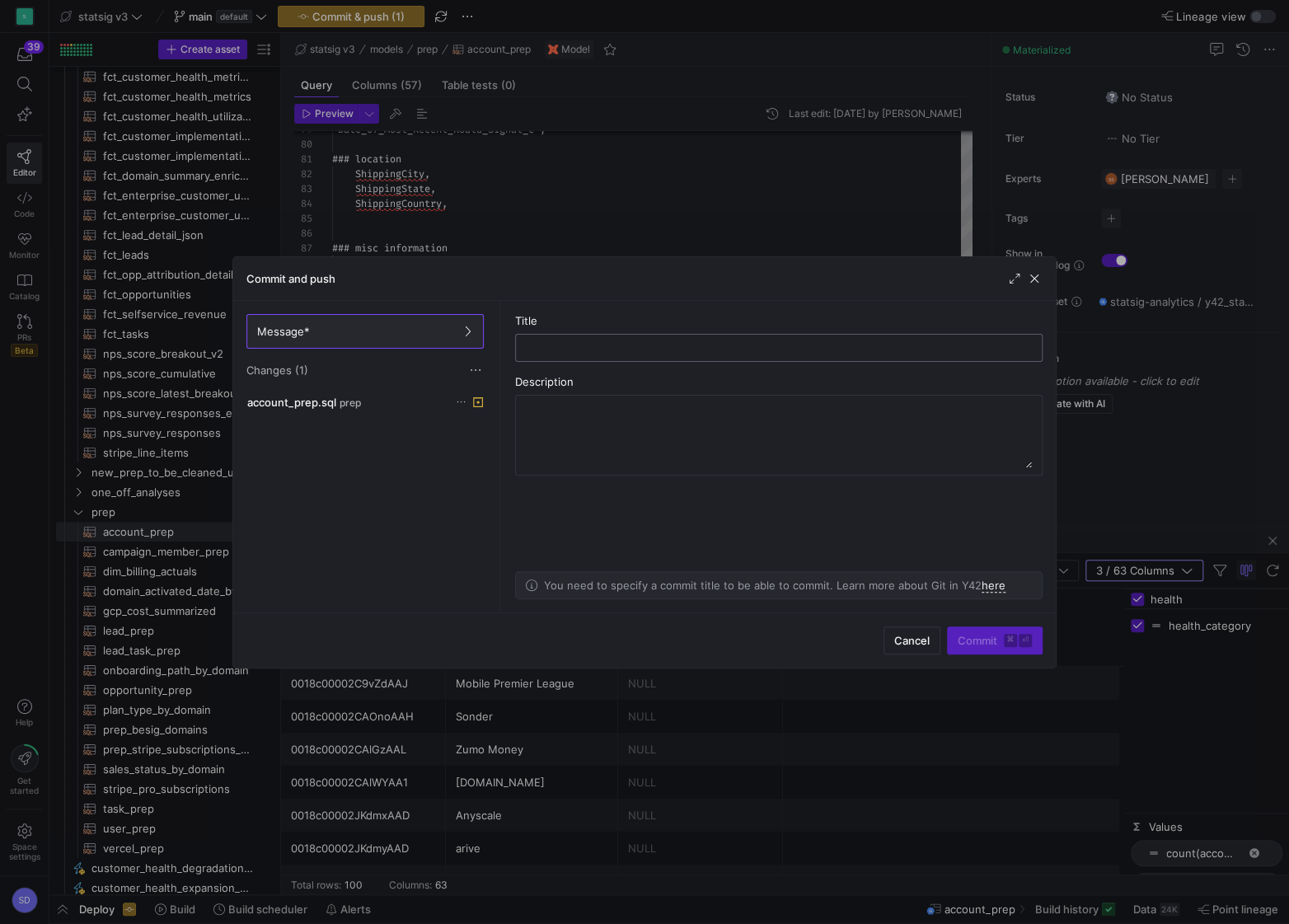
click at [550, 345] on input "text" at bounding box center [778, 347] width 499 height 13
type input "left join customer health category"
click at [994, 518] on span "submit" at bounding box center [994, 640] width 94 height 27
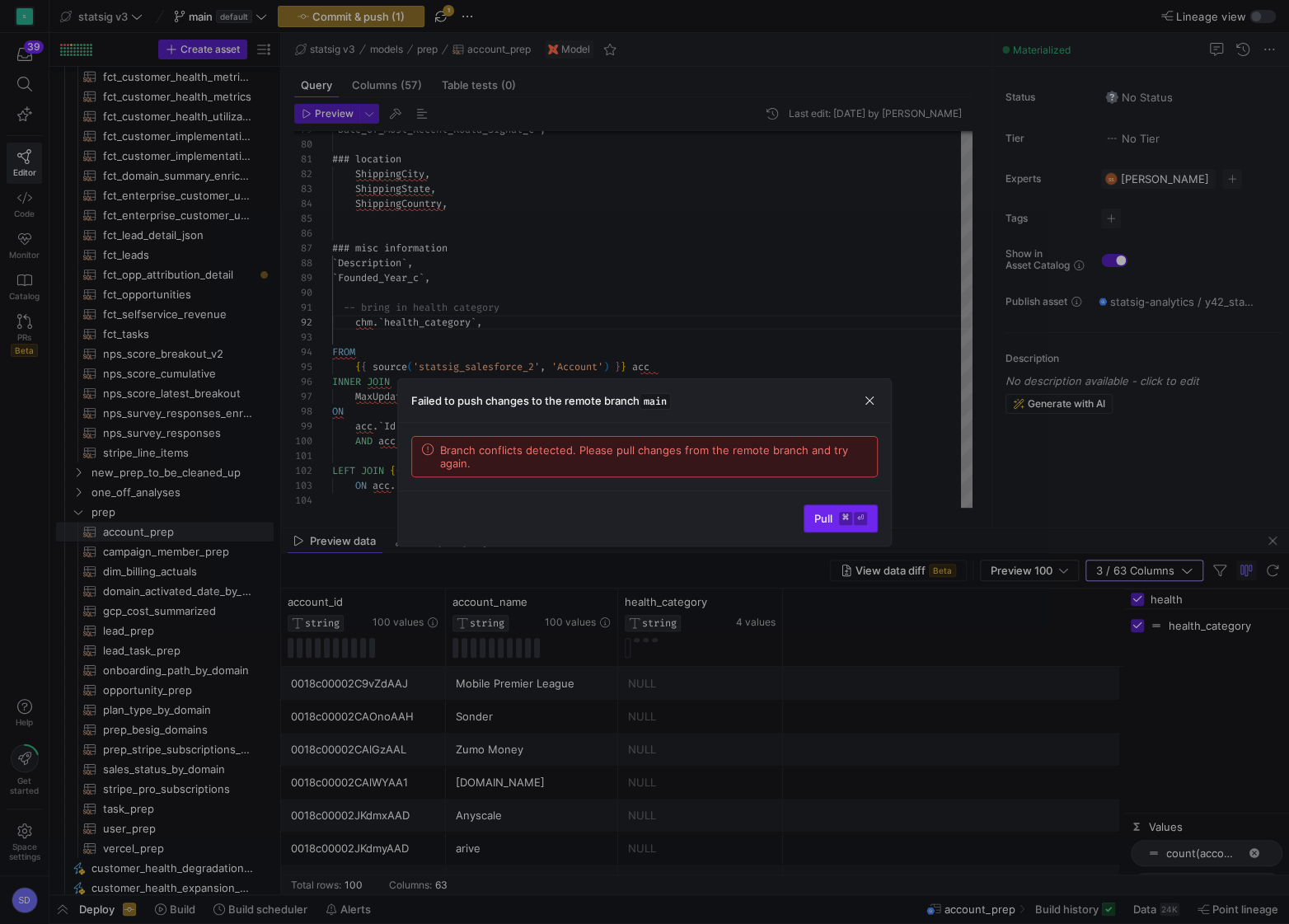
click at [823, 515] on span "Pull ⌘ ⏎" at bounding box center [840, 518] width 53 height 13
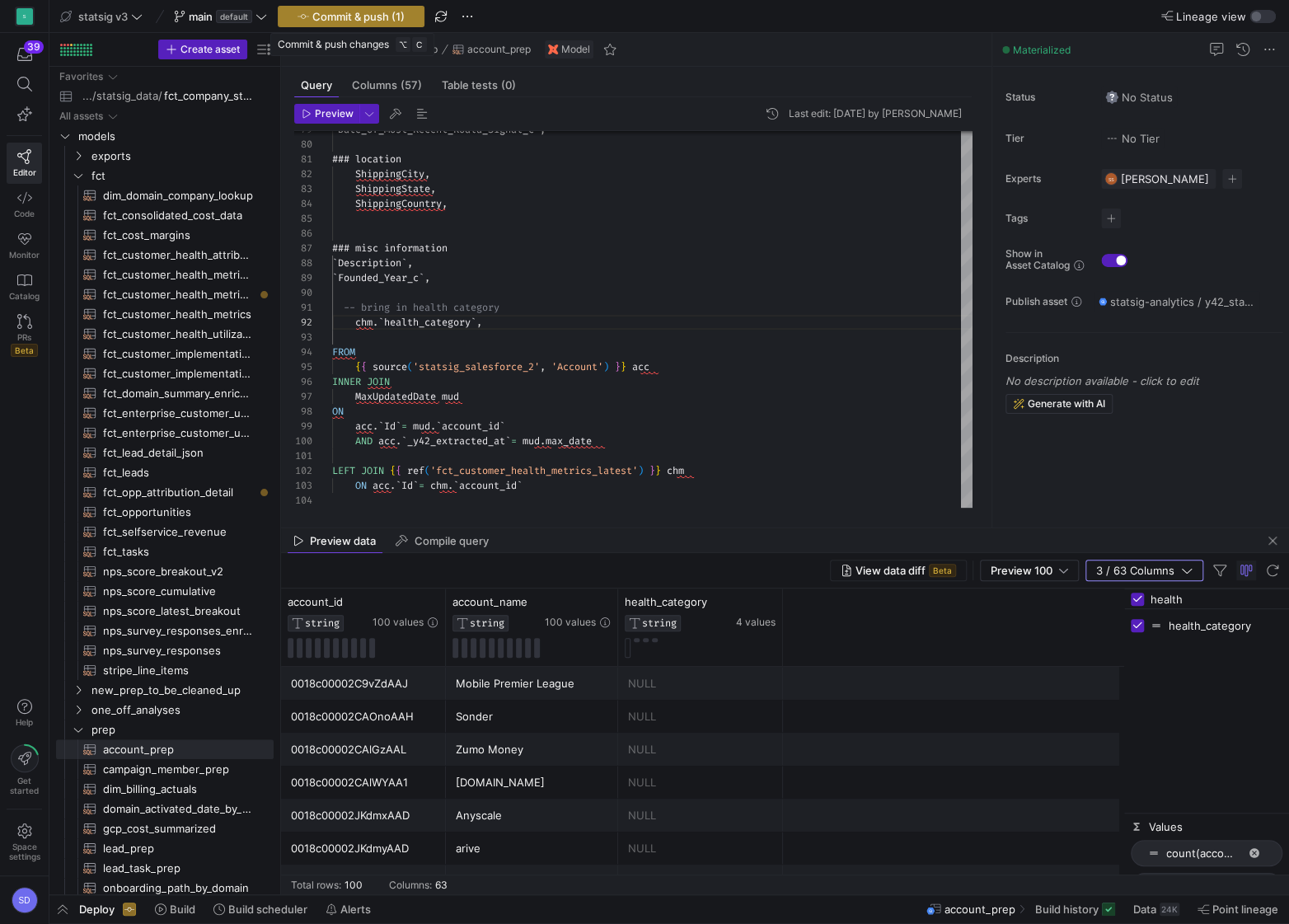
click at [360, 17] on span "Commit & push (1)" at bounding box center [358, 16] width 92 height 13
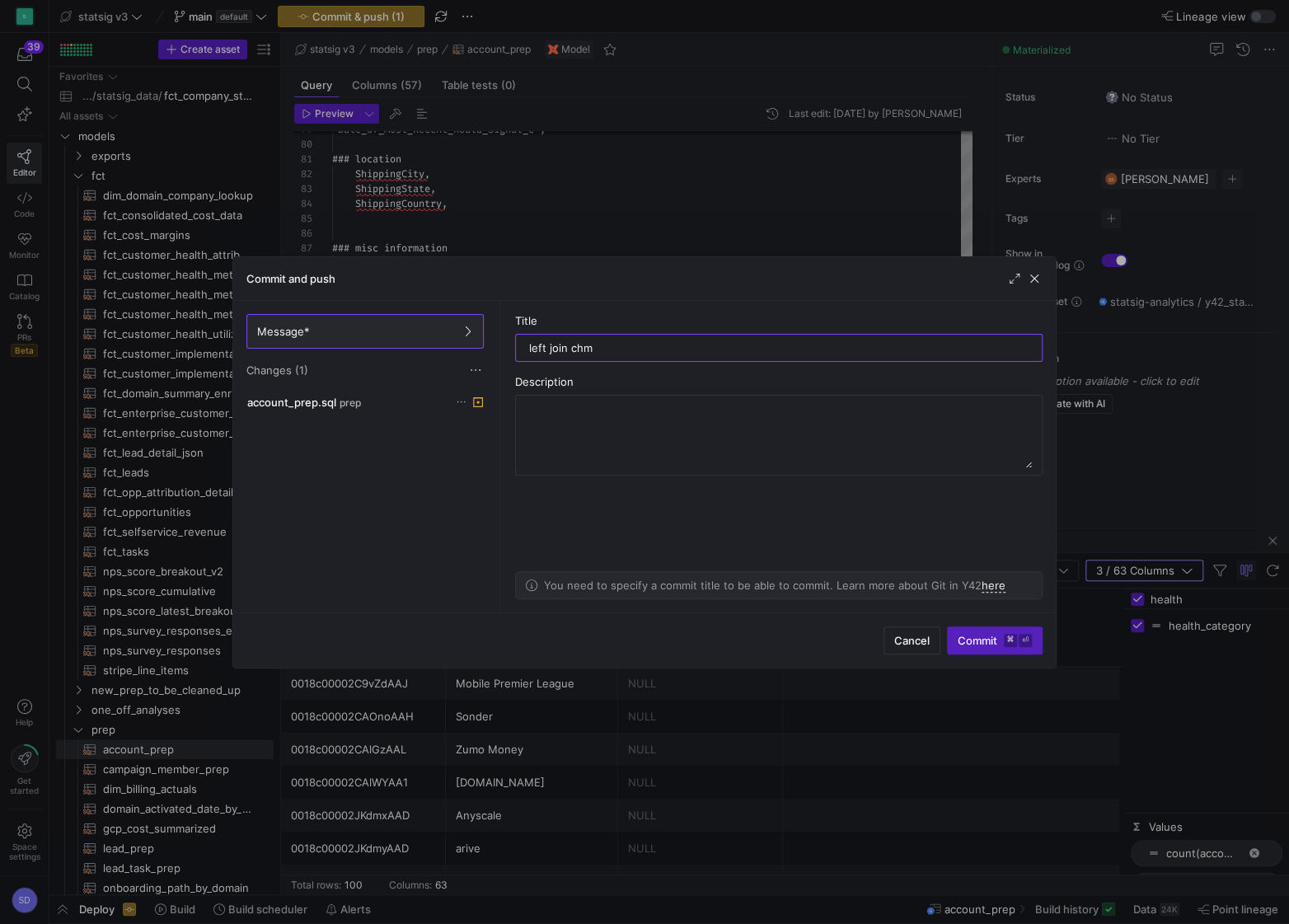
type input "left join chm"
click at [993, 518] on div "Cancel Commit ⌘ ⏎" at bounding box center [644, 640] width 823 height 56
click at [990, 518] on span "Commit ⌘ ⏎" at bounding box center [994, 640] width 74 height 13
